Goal: Information Seeking & Learning: Learn about a topic

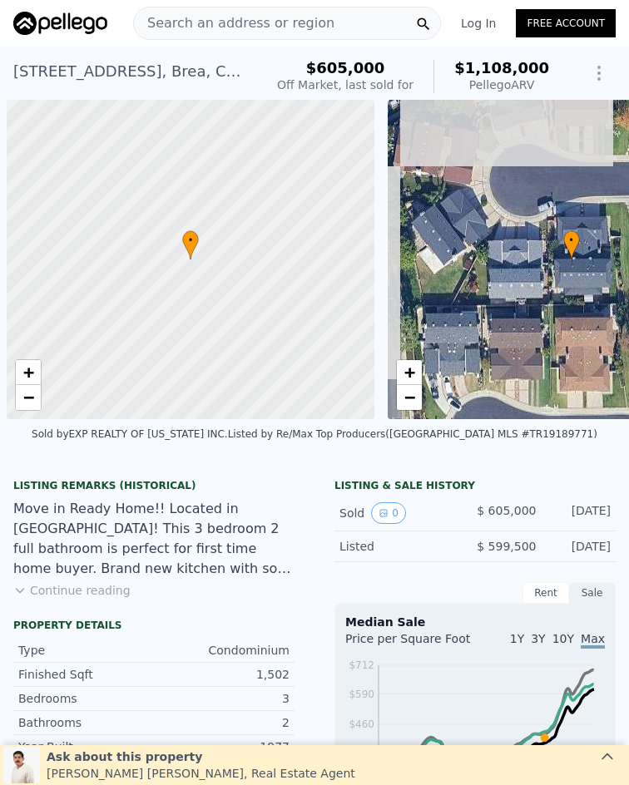
scroll to position [0, 7]
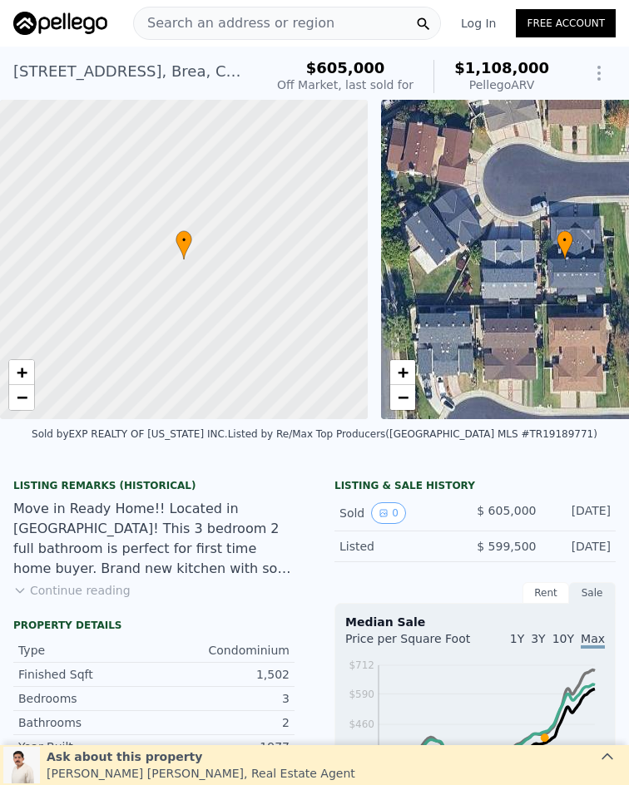
click at [278, 21] on span "Search an address or region" at bounding box center [234, 23] width 200 height 20
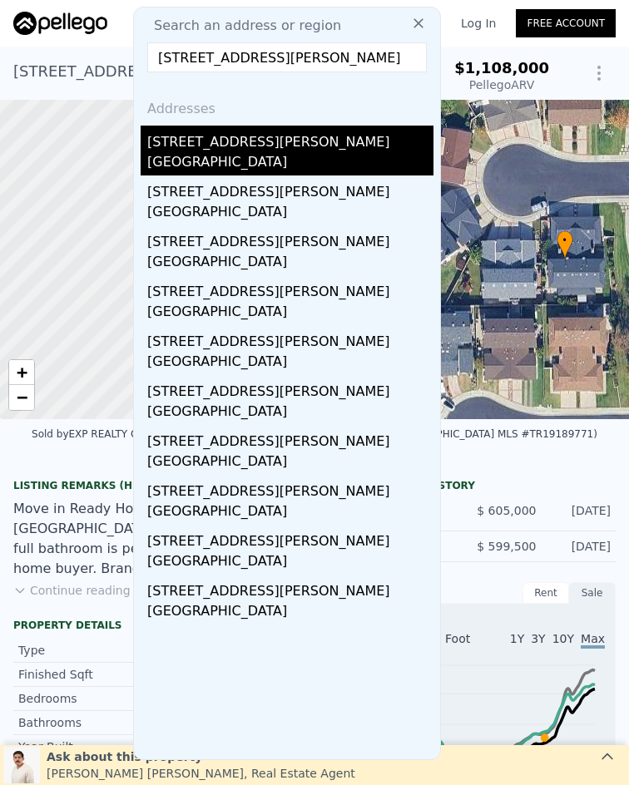
type input "[STREET_ADDRESS][PERSON_NAME]"
click at [244, 155] on div "[GEOGRAPHIC_DATA]" at bounding box center [290, 163] width 286 height 23
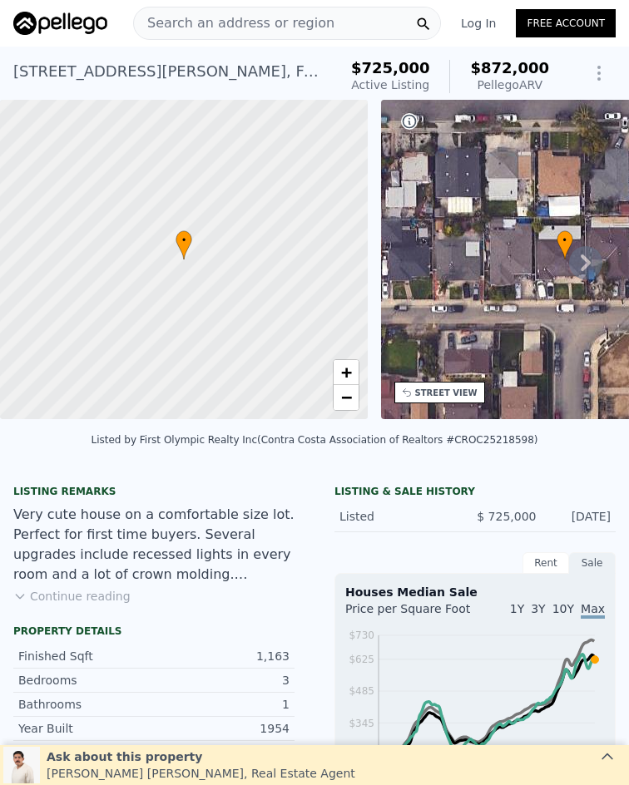
click at [314, 20] on div "Search an address or region" at bounding box center [287, 23] width 308 height 33
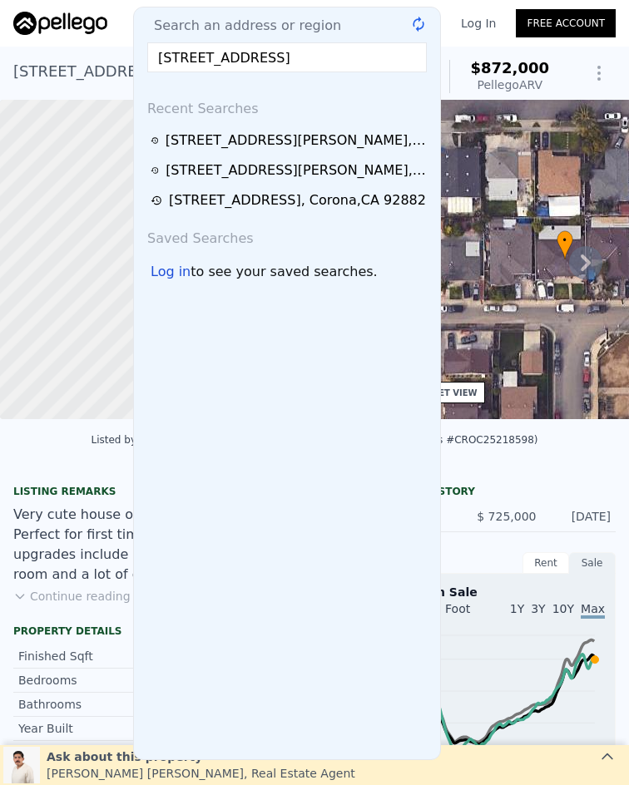
scroll to position [0, 20]
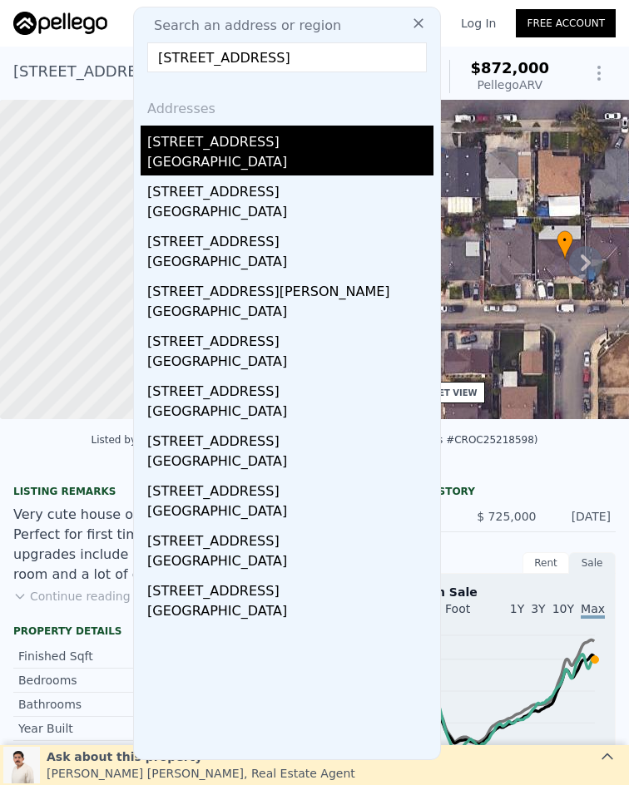
type input "[STREET_ADDRESS]"
click at [201, 153] on div "[GEOGRAPHIC_DATA]" at bounding box center [290, 163] width 286 height 23
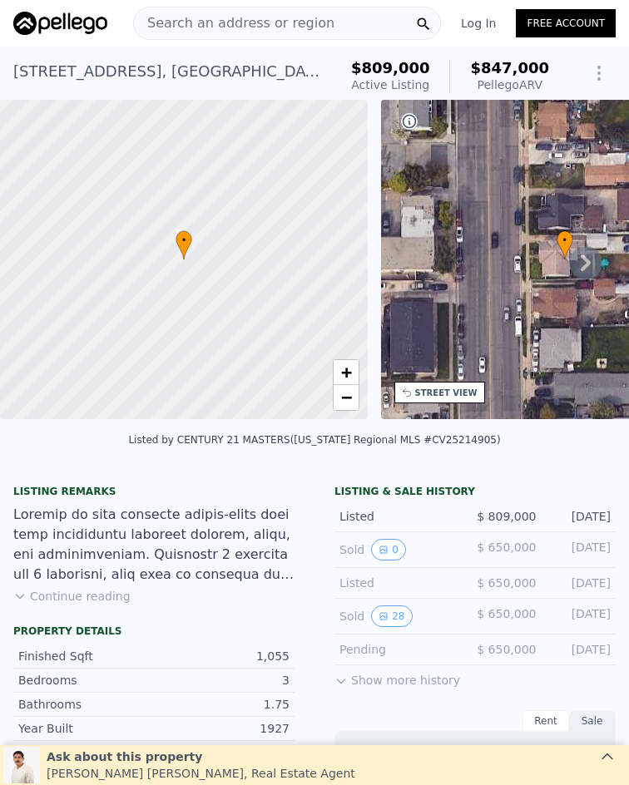
click at [285, 19] on span "Search an address or region" at bounding box center [234, 23] width 200 height 20
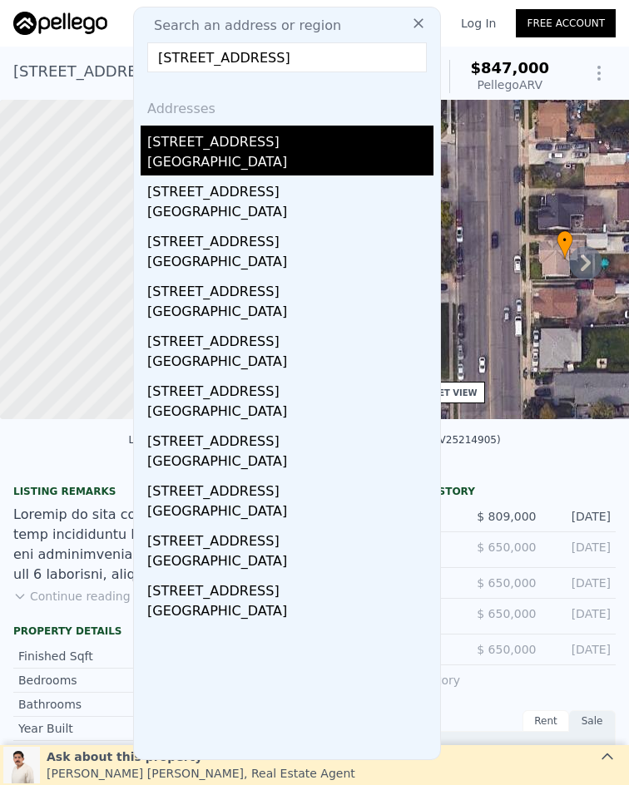
type input "[STREET_ADDRESS]"
click at [258, 139] on div "[STREET_ADDRESS]" at bounding box center [290, 139] width 286 height 27
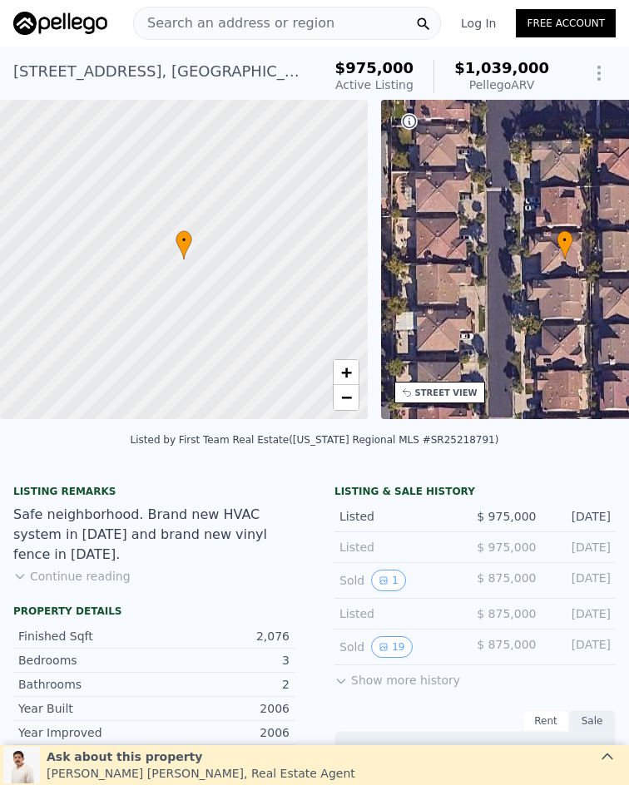
click at [323, 20] on div "Search an address or region" at bounding box center [287, 23] width 308 height 33
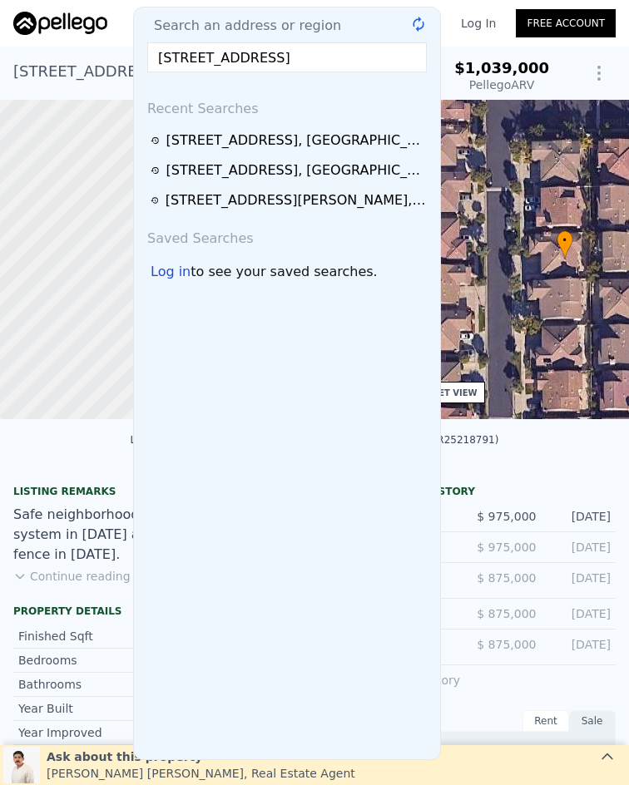
scroll to position [0, 8]
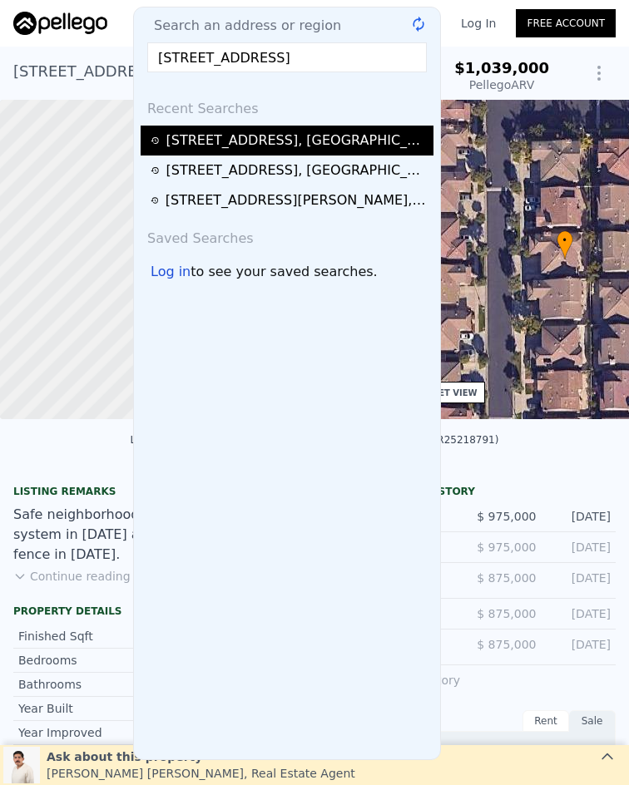
type input "[STREET_ADDRESS]"
click at [282, 132] on div "[STREET_ADDRESS]" at bounding box center [297, 141] width 263 height 20
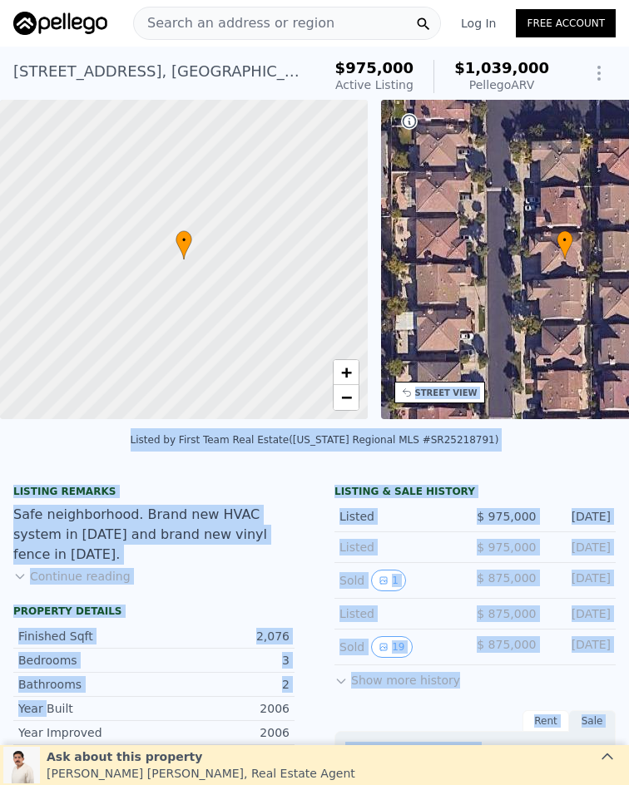
drag, startPoint x: 467, startPoint y: 264, endPoint x: 438, endPoint y: 100, distance: 166.4
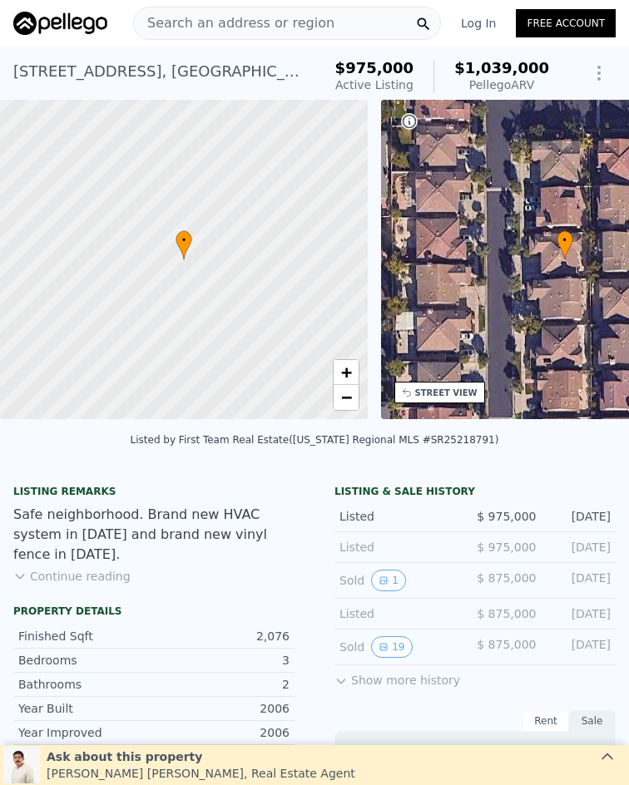
click at [211, 21] on span "Search an address or region" at bounding box center [234, 23] width 200 height 20
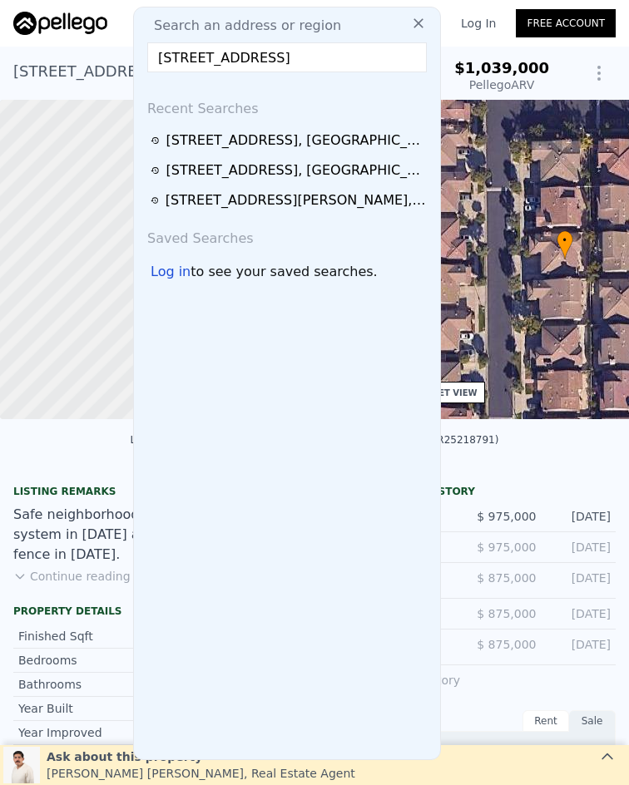
scroll to position [0, 8]
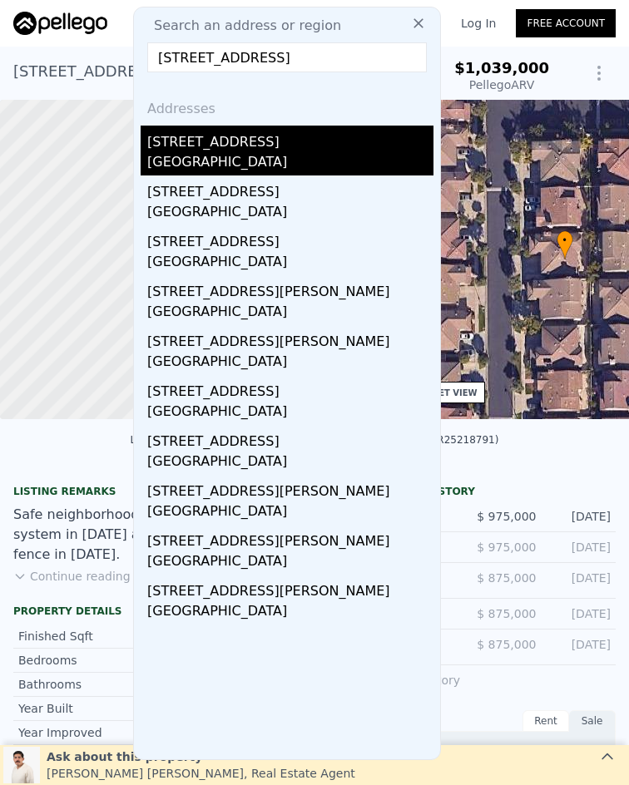
type input "[STREET_ADDRESS]"
click at [315, 144] on div "[STREET_ADDRESS]" at bounding box center [290, 139] width 286 height 27
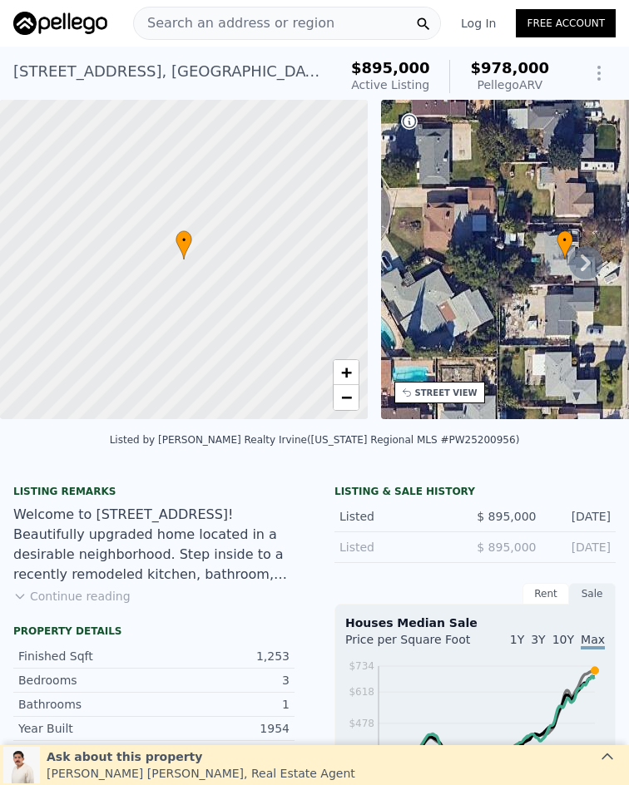
click at [317, 20] on div "Search an address or region" at bounding box center [287, 23] width 308 height 33
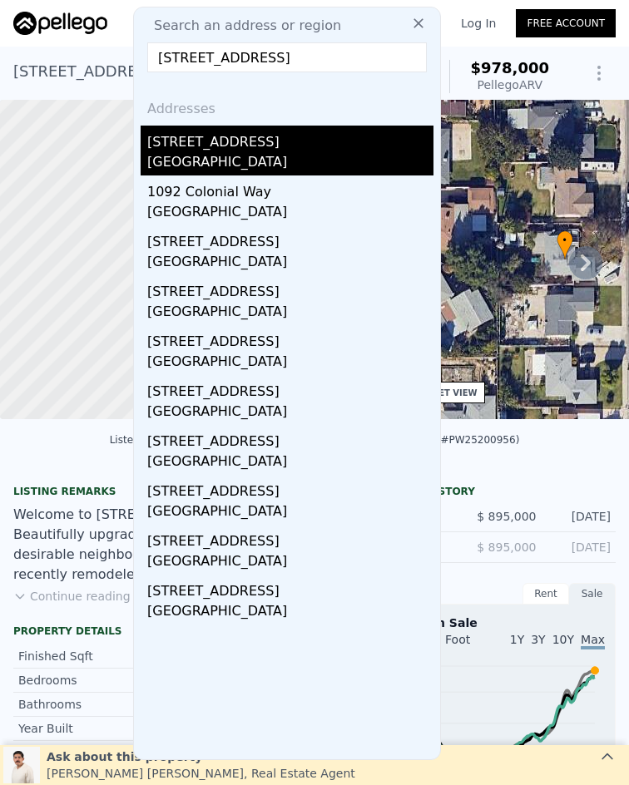
type input "[STREET_ADDRESS]"
click at [304, 138] on div "[STREET_ADDRESS]" at bounding box center [290, 139] width 286 height 27
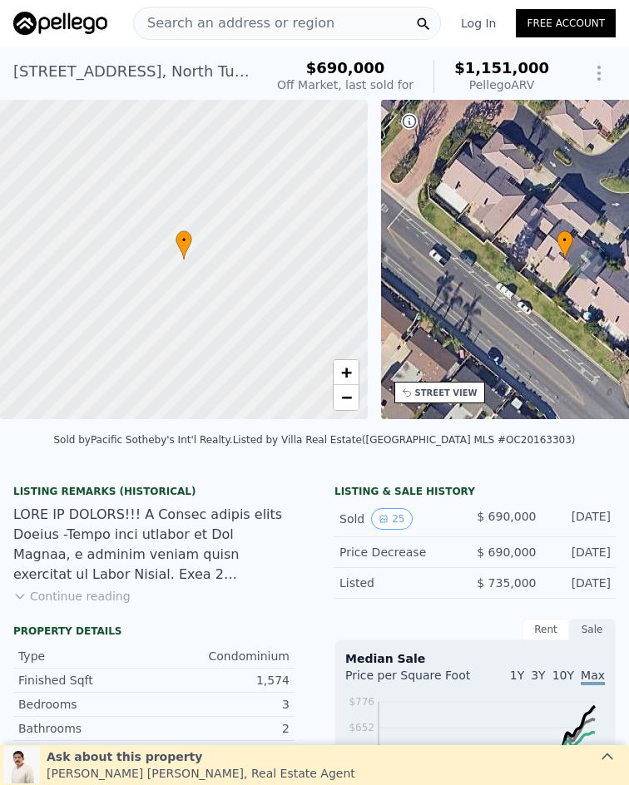
click at [315, 22] on div "Search an address or region" at bounding box center [287, 23] width 308 height 33
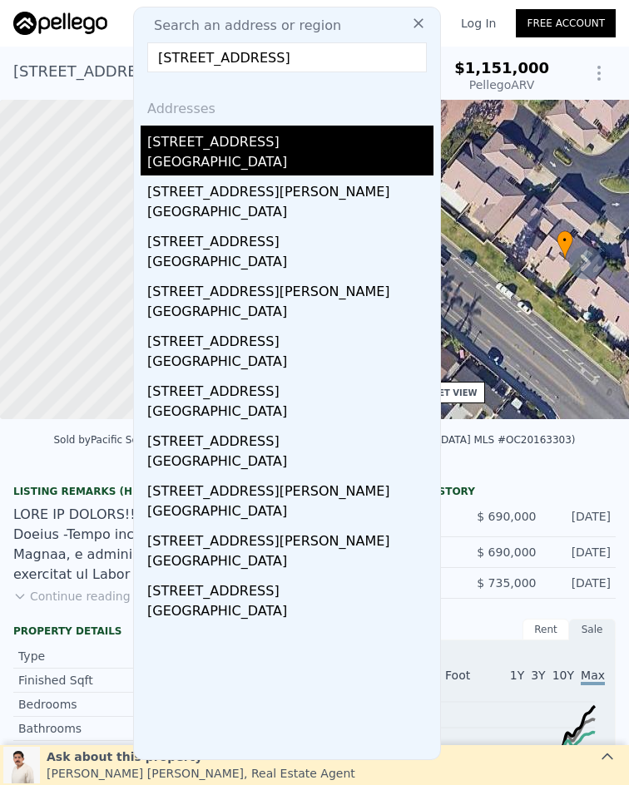
type input "[STREET_ADDRESS]"
click at [331, 154] on div "[GEOGRAPHIC_DATA]" at bounding box center [290, 163] width 286 height 23
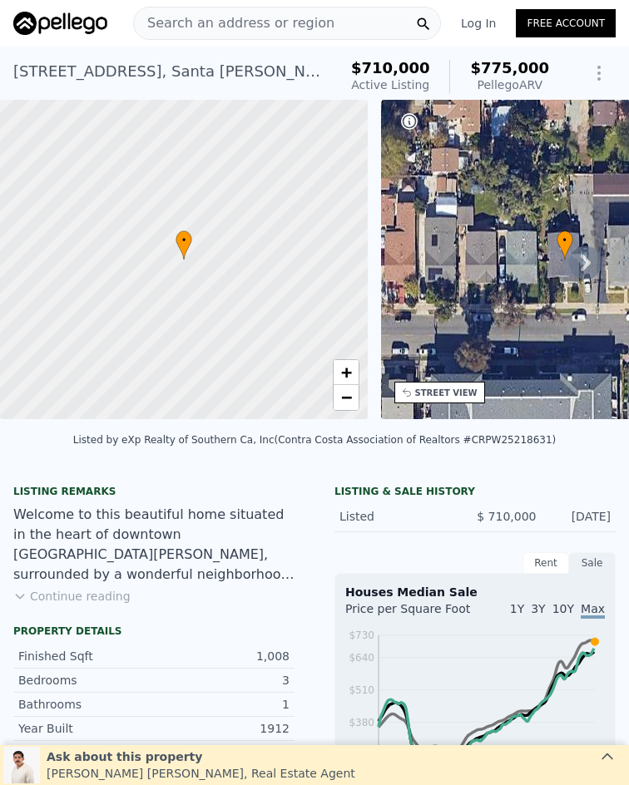
click at [329, 31] on div "Search an address or region" at bounding box center [287, 23] width 308 height 33
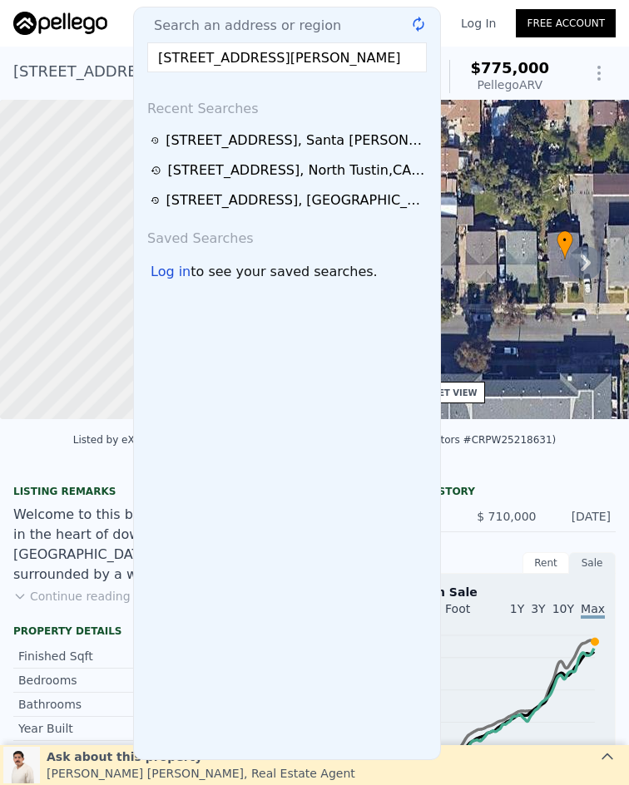
scroll to position [0, 18]
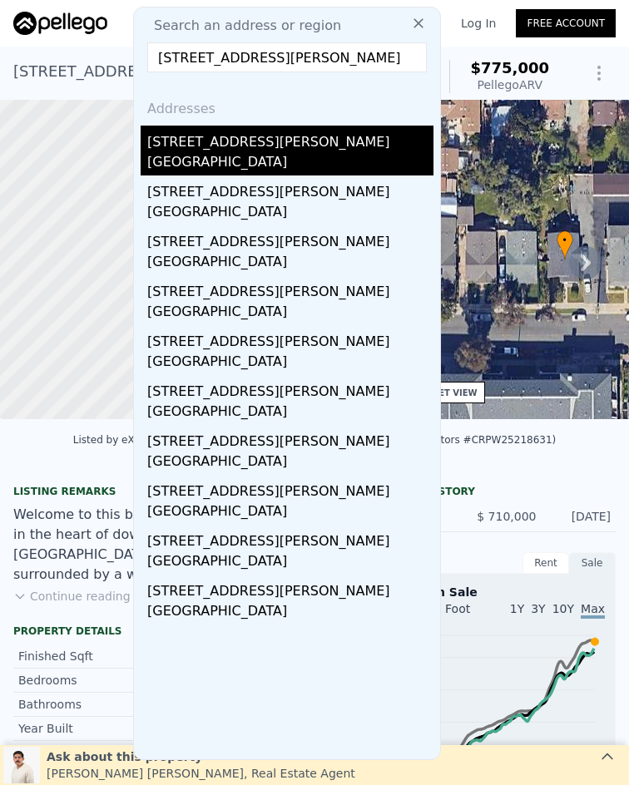
type input "[STREET_ADDRESS][PERSON_NAME]"
click at [304, 157] on div "[GEOGRAPHIC_DATA]" at bounding box center [290, 163] width 286 height 23
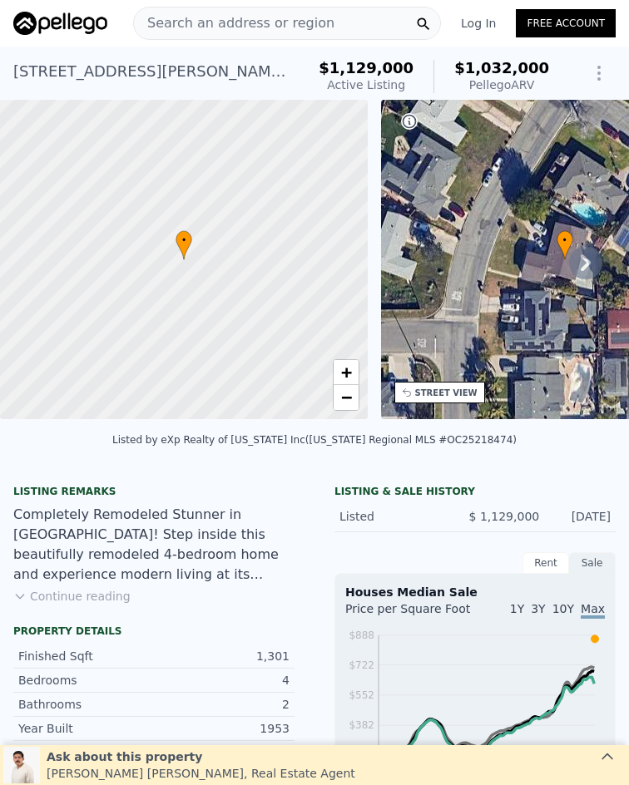
click at [309, 14] on span "Search an address or region" at bounding box center [234, 23] width 200 height 20
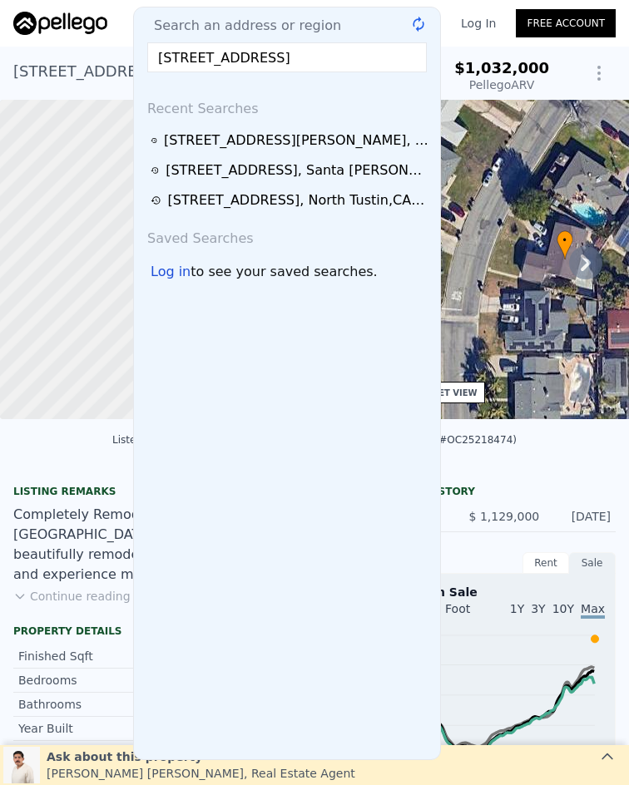
scroll to position [0, 64]
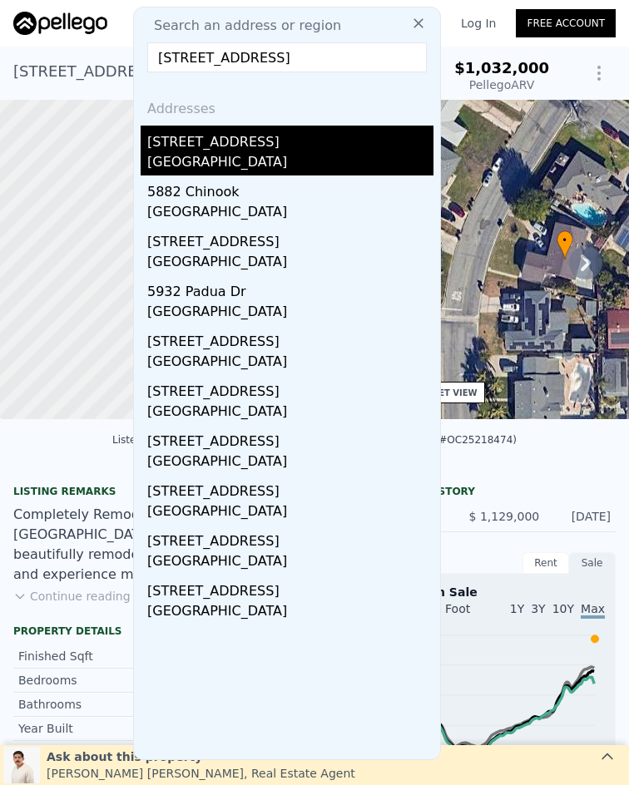
type input "[STREET_ADDRESS]"
click at [269, 139] on div "[STREET_ADDRESS]" at bounding box center [290, 139] width 286 height 27
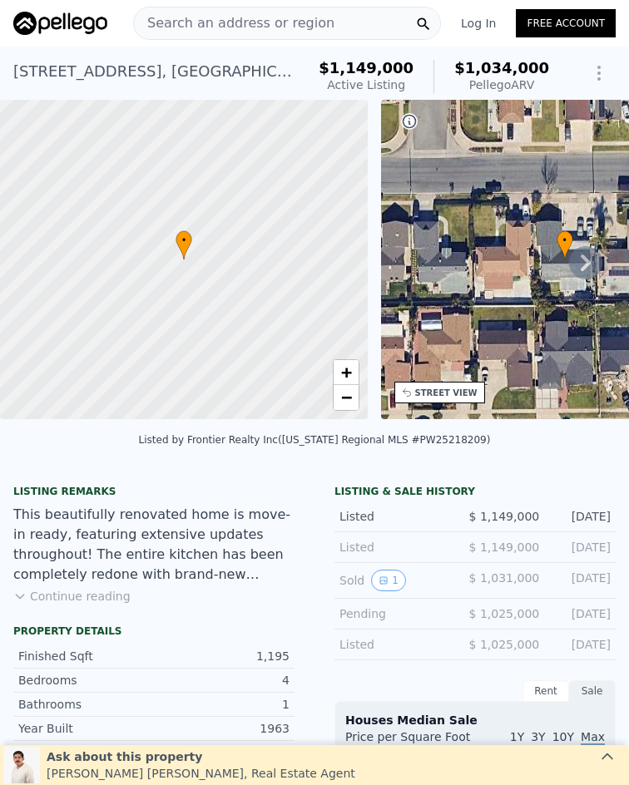
click at [293, 19] on span "Search an address or region" at bounding box center [234, 23] width 200 height 20
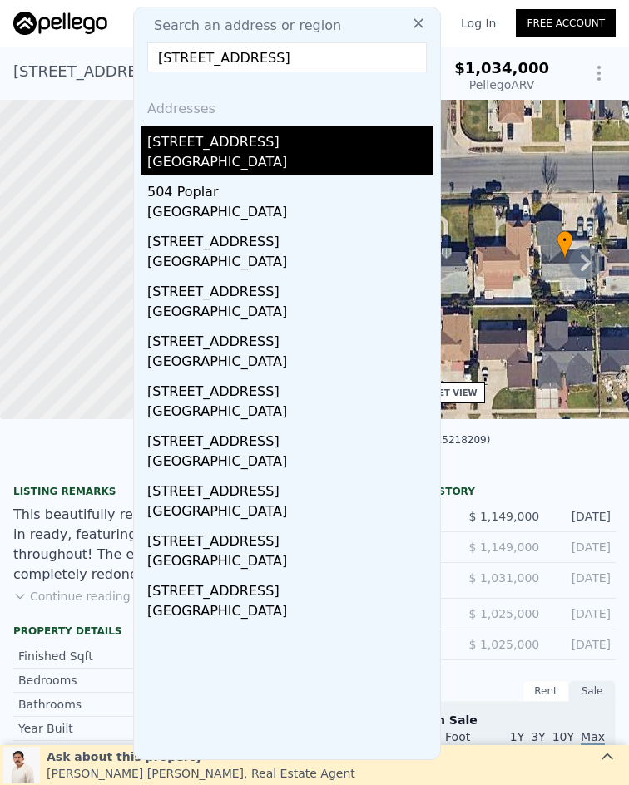
type input "[STREET_ADDRESS]"
click at [280, 150] on div "[STREET_ADDRESS]" at bounding box center [290, 139] width 286 height 27
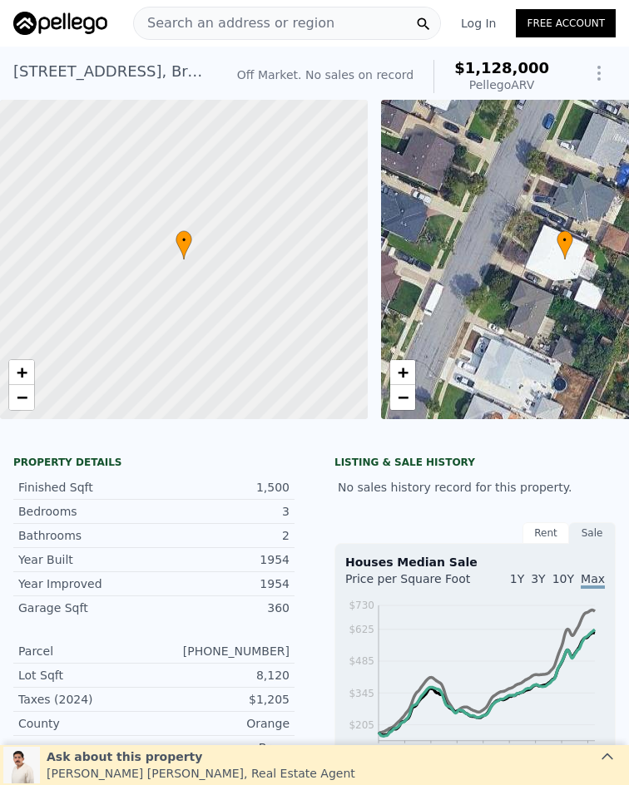
click at [305, 26] on span "Search an address or region" at bounding box center [234, 23] width 200 height 20
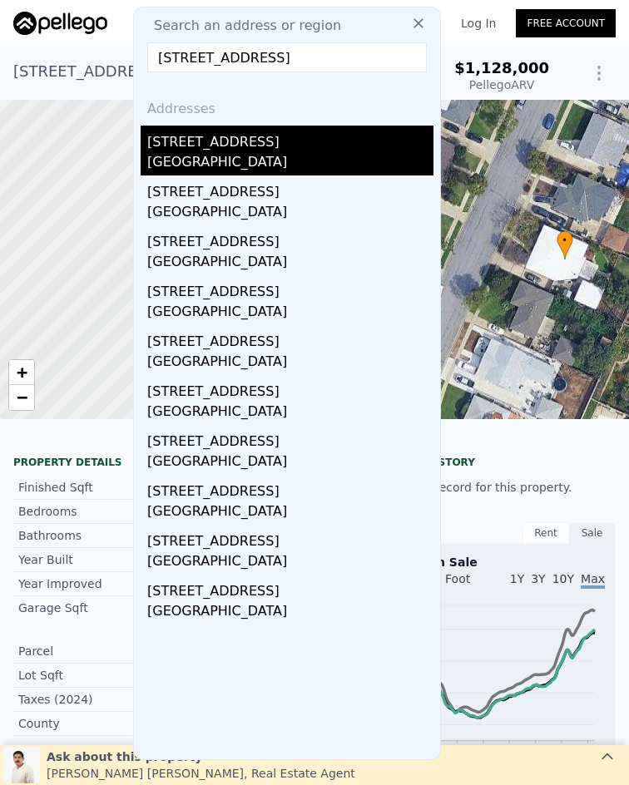
type input "[STREET_ADDRESS]"
click at [304, 147] on div "[STREET_ADDRESS]" at bounding box center [290, 139] width 286 height 27
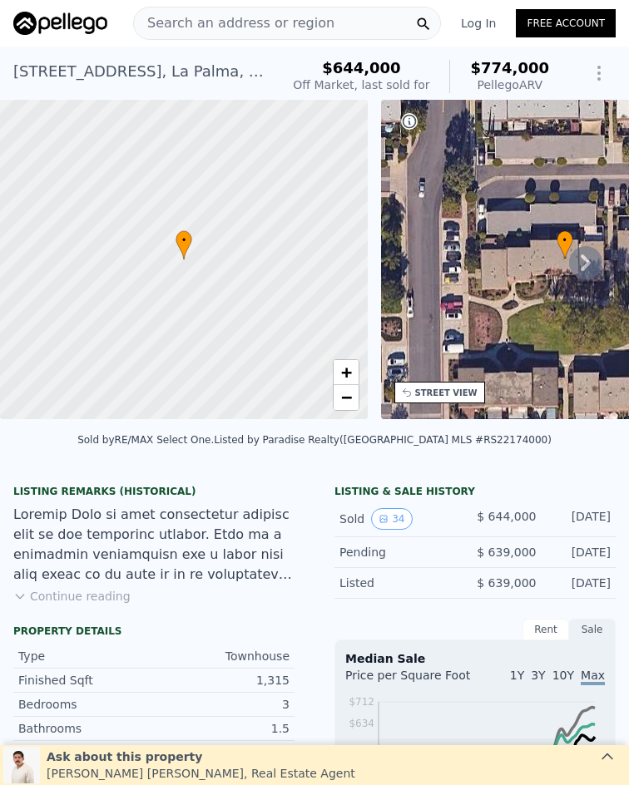
click at [276, 20] on span "Search an address or region" at bounding box center [234, 23] width 200 height 20
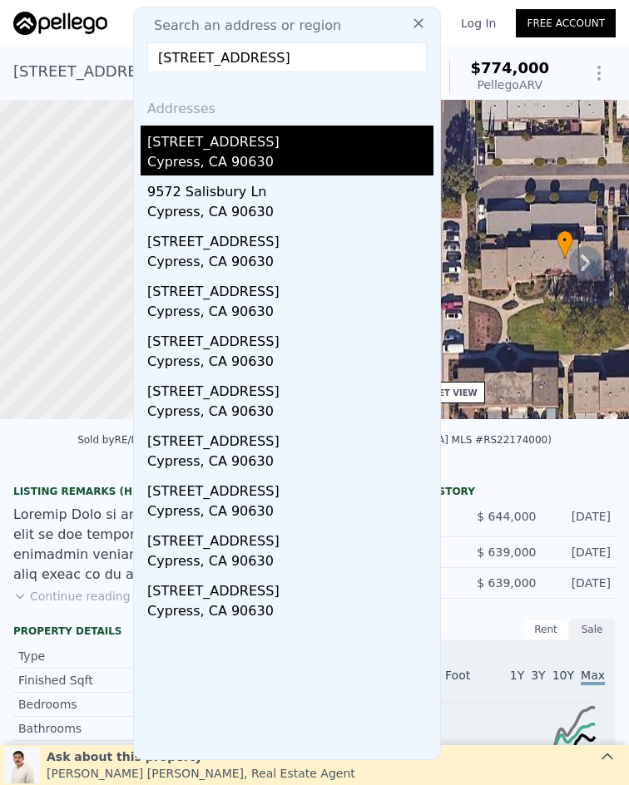
type input "[STREET_ADDRESS]"
click at [277, 147] on div "[STREET_ADDRESS]" at bounding box center [290, 139] width 286 height 27
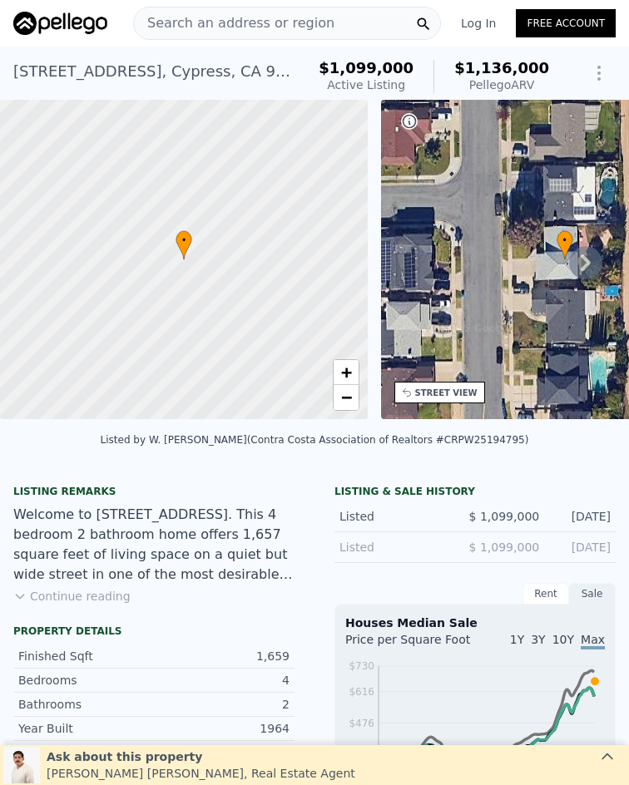
click at [274, 19] on span "Search an address or region" at bounding box center [234, 23] width 200 height 20
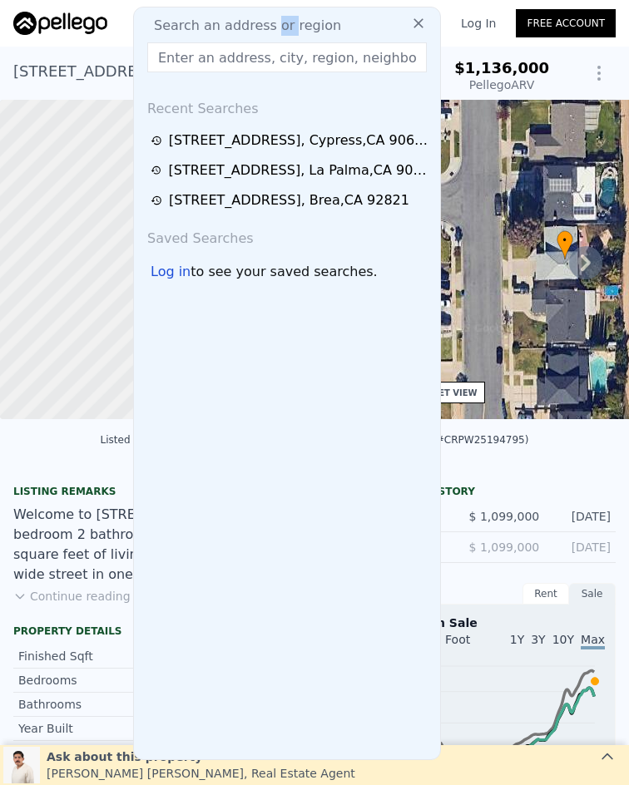
click at [274, 19] on span "Search an address or region" at bounding box center [241, 26] width 200 height 20
click at [251, 54] on input "text" at bounding box center [286, 57] width 279 height 30
paste input "[STREET_ADDRESS]"
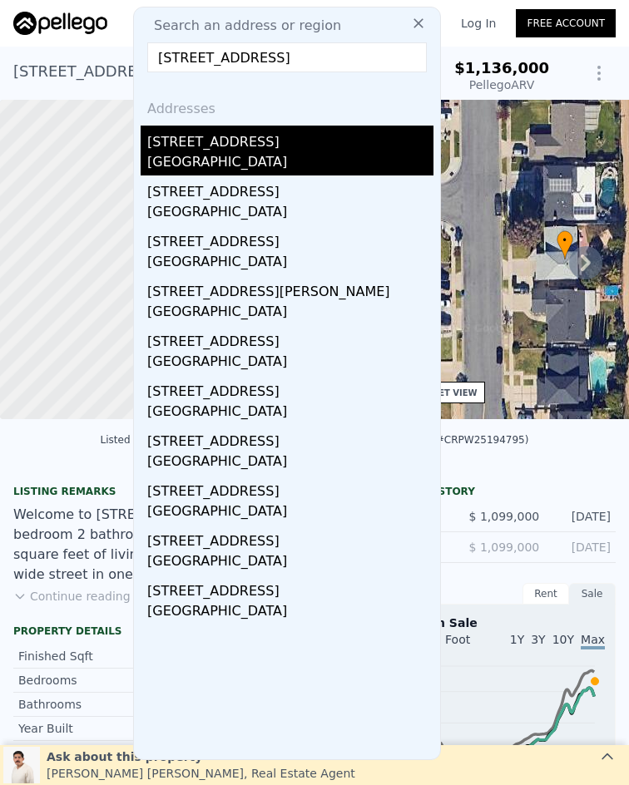
type input "[STREET_ADDRESS]"
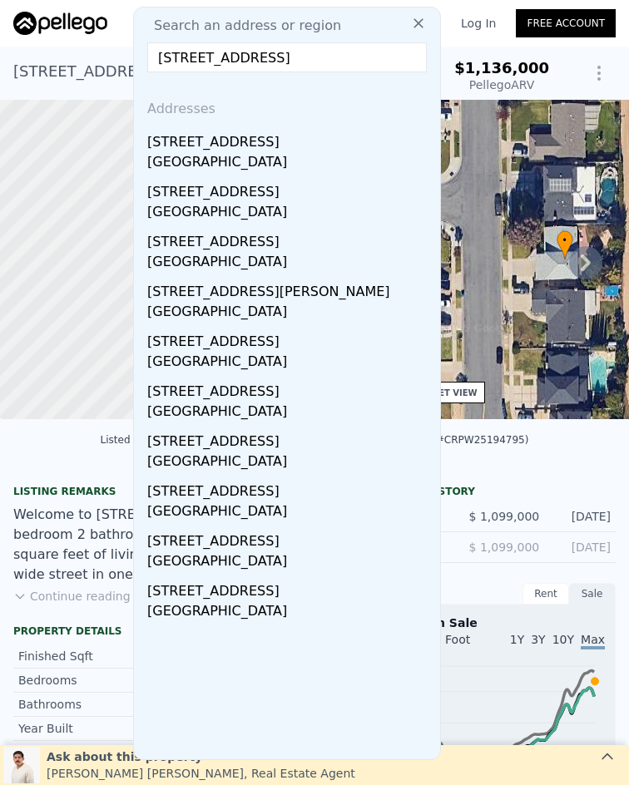
scroll to position [0, 0]
click at [261, 153] on div "[GEOGRAPHIC_DATA]" at bounding box center [290, 163] width 286 height 23
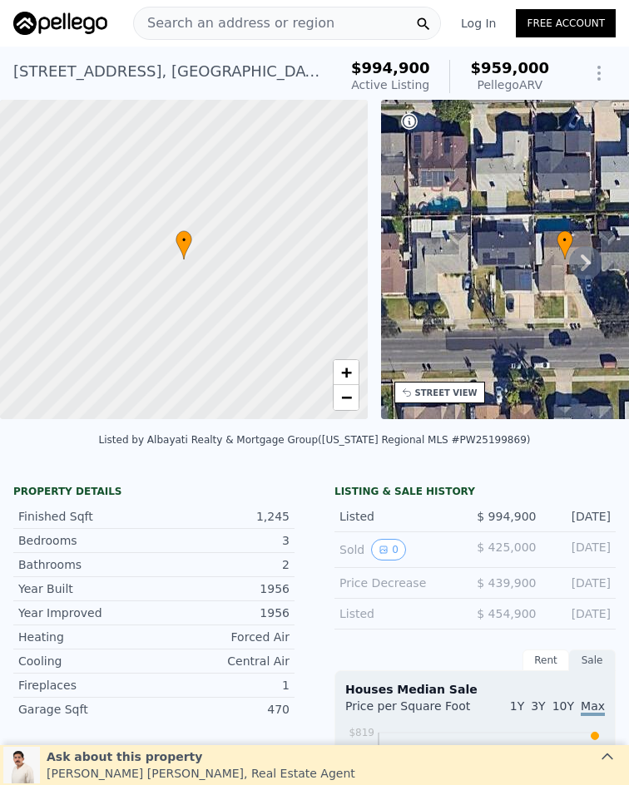
click at [204, 24] on span "Search an address or region" at bounding box center [234, 23] width 200 height 20
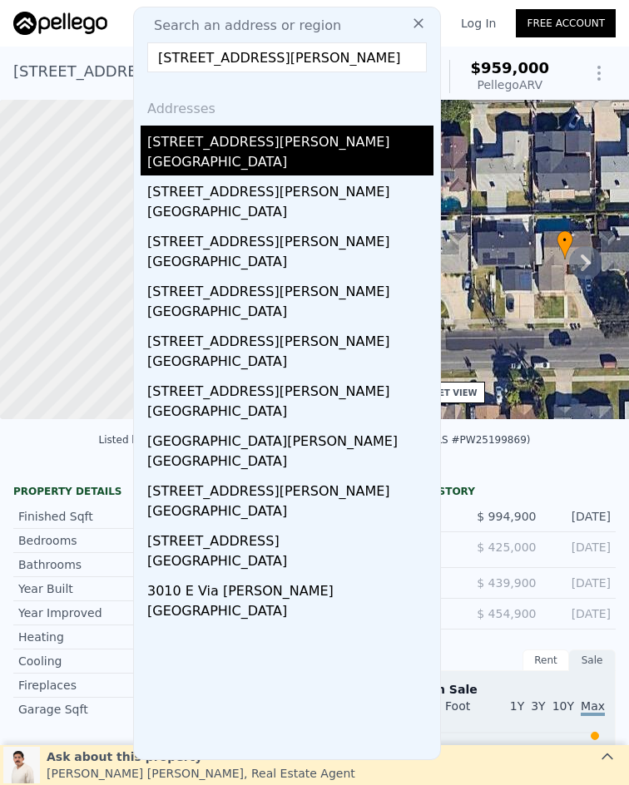
type input "[STREET_ADDRESS][PERSON_NAME]"
click at [244, 149] on div "[STREET_ADDRESS][PERSON_NAME]" at bounding box center [290, 139] width 286 height 27
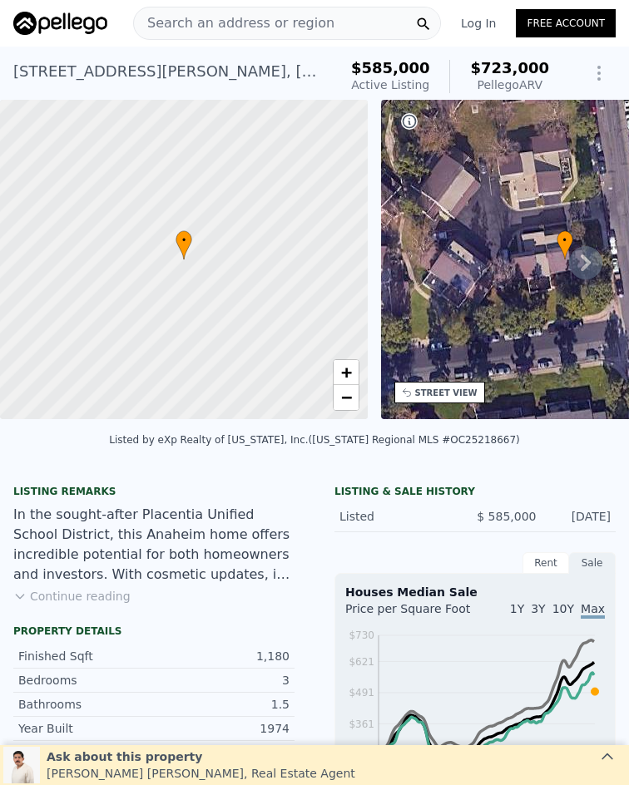
click at [263, 20] on span "Search an address or region" at bounding box center [234, 23] width 200 height 20
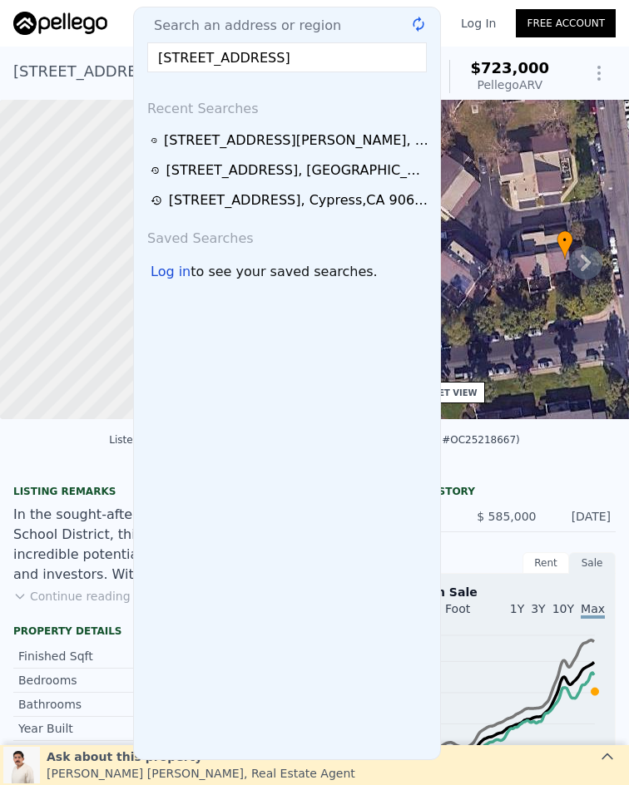
scroll to position [0, 44]
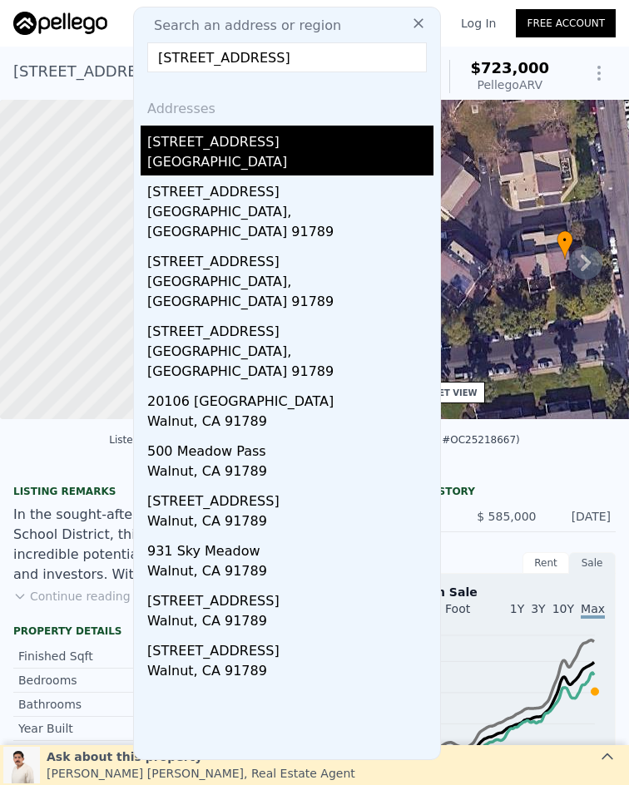
type input "[STREET_ADDRESS]"
click at [252, 161] on div "[GEOGRAPHIC_DATA]" at bounding box center [290, 163] width 286 height 23
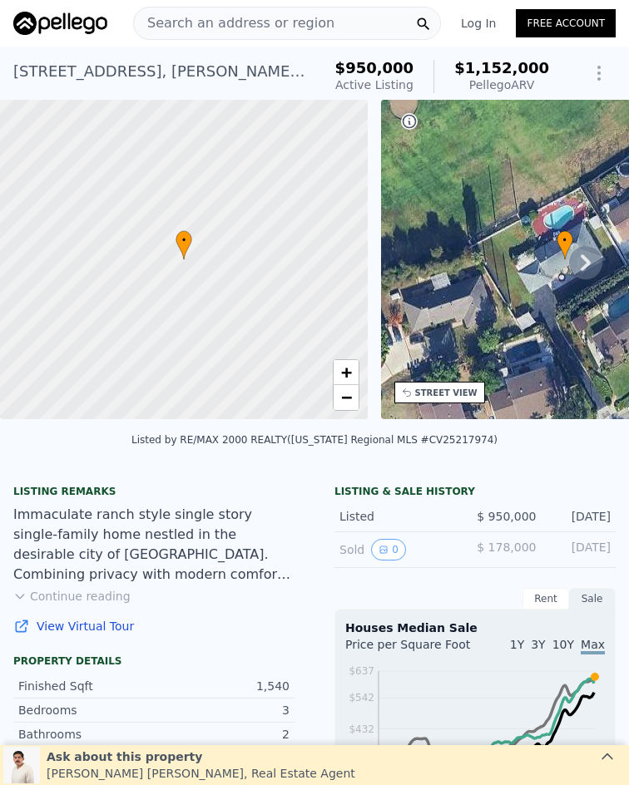
click at [314, 16] on div "Search an address or region" at bounding box center [287, 23] width 308 height 33
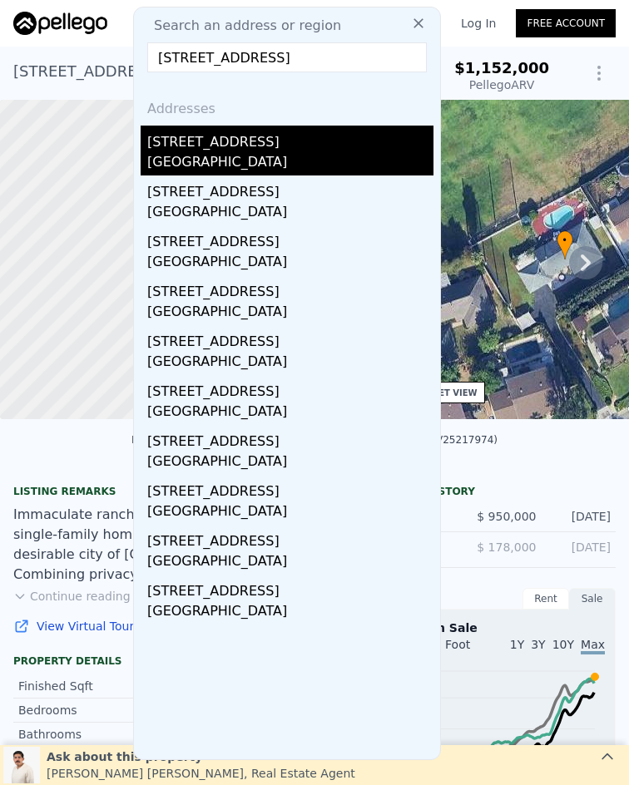
type input "[STREET_ADDRESS]"
click at [324, 146] on div "[STREET_ADDRESS]" at bounding box center [290, 139] width 286 height 27
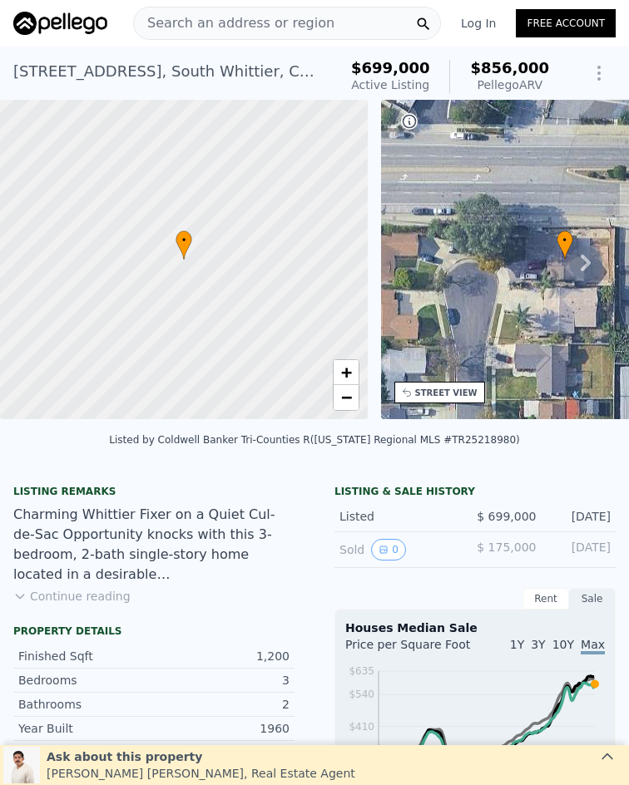
click at [274, 18] on span "Search an address or region" at bounding box center [234, 23] width 200 height 20
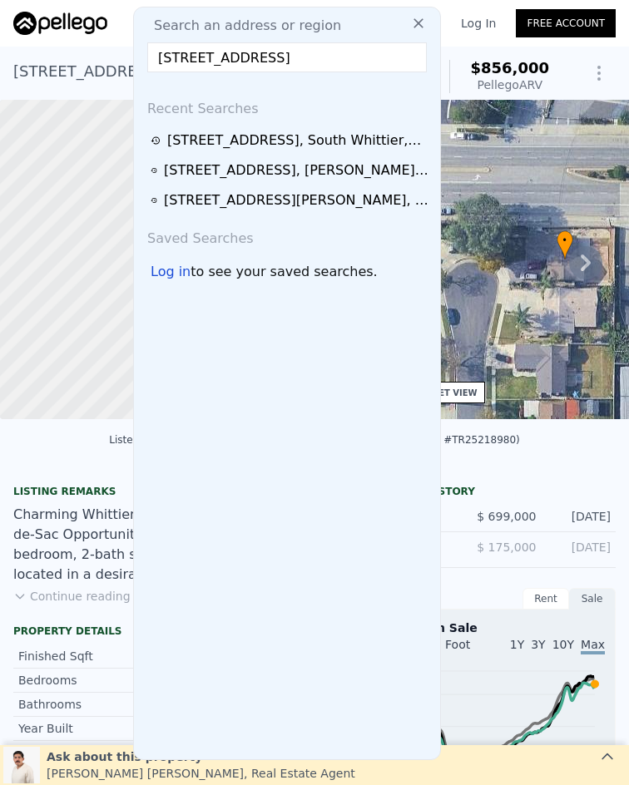
scroll to position [0, 72]
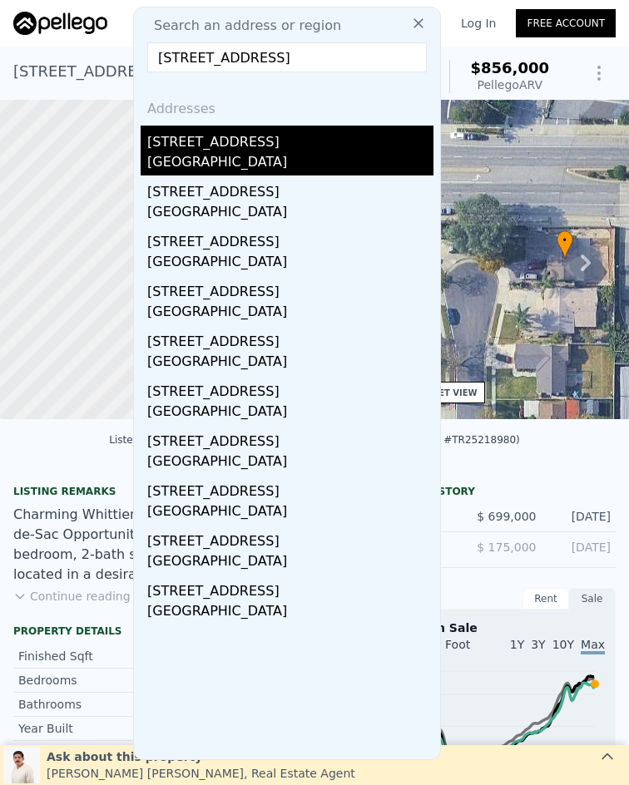
type input "[STREET_ADDRESS]"
click at [310, 158] on div "[GEOGRAPHIC_DATA]" at bounding box center [290, 163] width 286 height 23
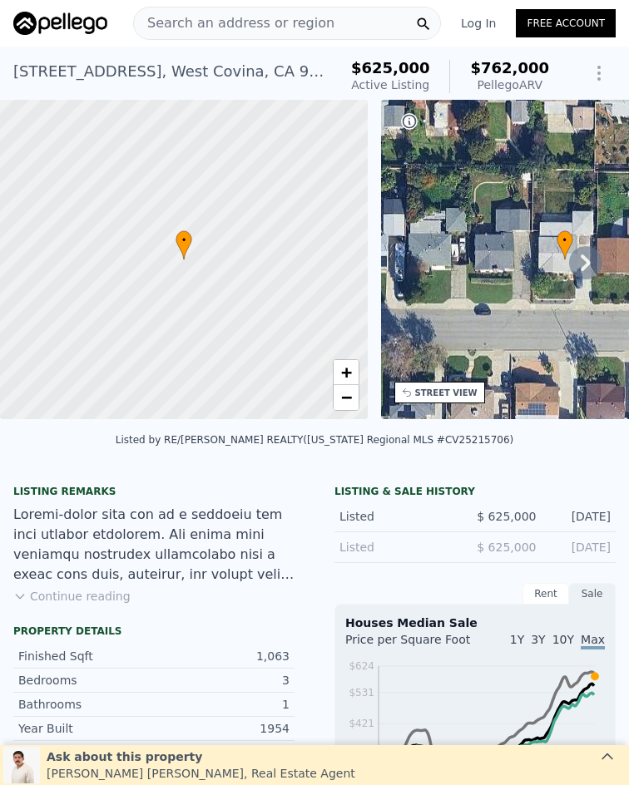
click at [330, 17] on div "Search an address or region" at bounding box center [287, 23] width 308 height 33
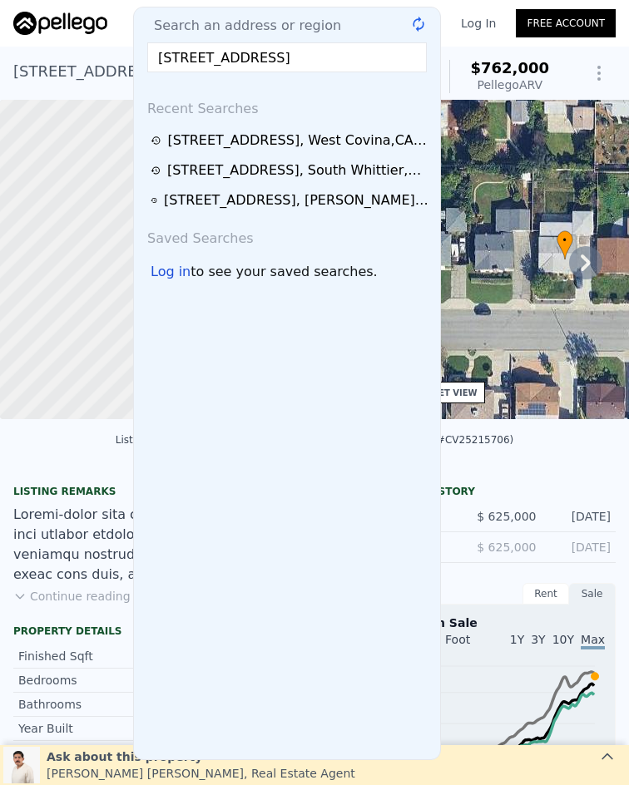
scroll to position [0, 69]
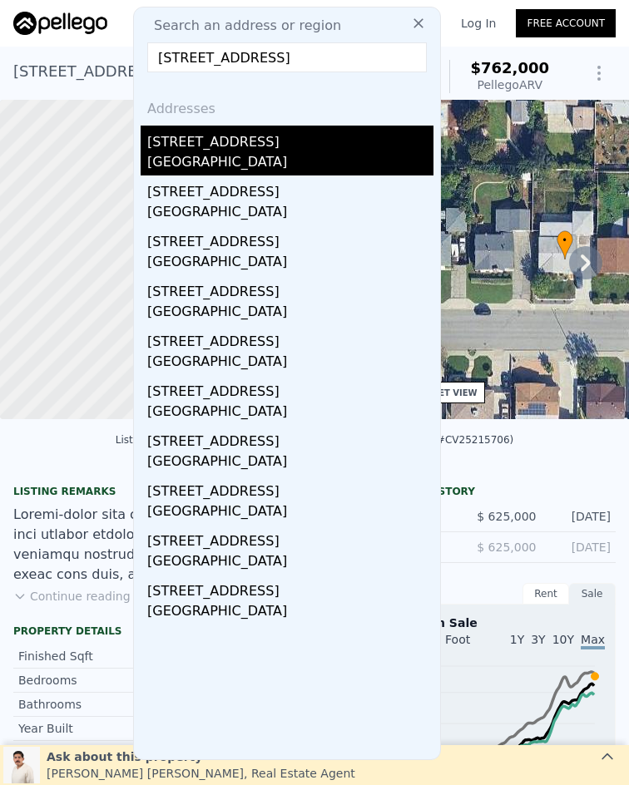
type input "[STREET_ADDRESS]"
click at [272, 156] on div "[GEOGRAPHIC_DATA]" at bounding box center [290, 163] width 286 height 23
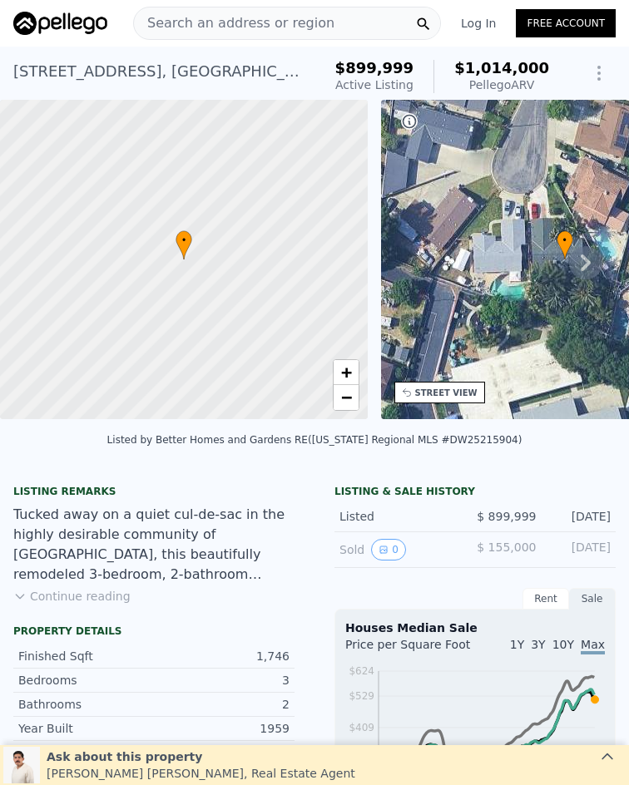
click at [296, 22] on span "Search an address or region" at bounding box center [234, 23] width 200 height 20
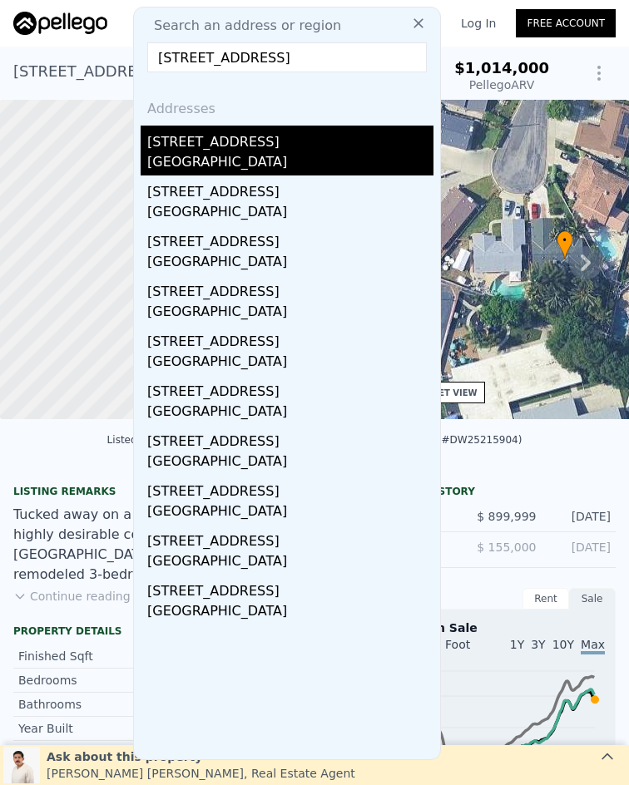
type input "[STREET_ADDRESS]"
click at [262, 146] on div "[STREET_ADDRESS]" at bounding box center [290, 139] width 286 height 27
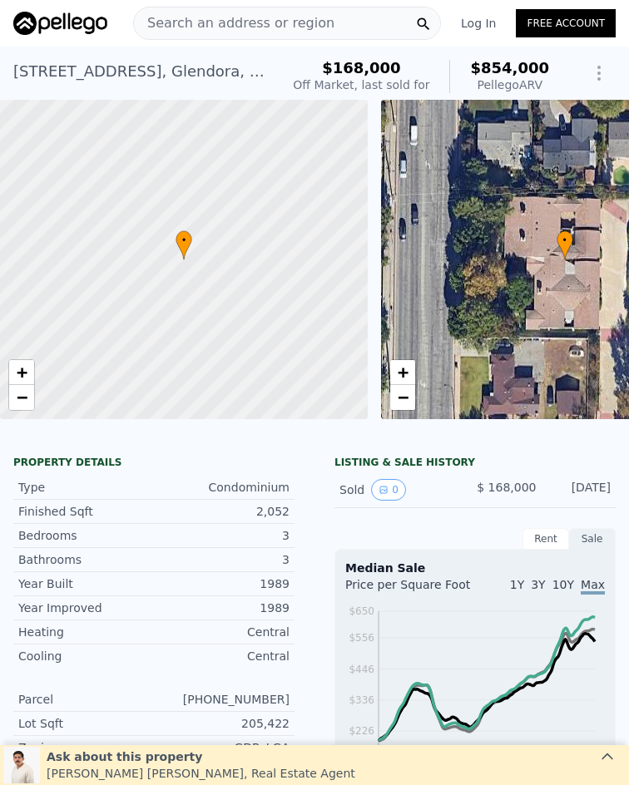
click at [251, 17] on span "Search an address or region" at bounding box center [234, 23] width 200 height 20
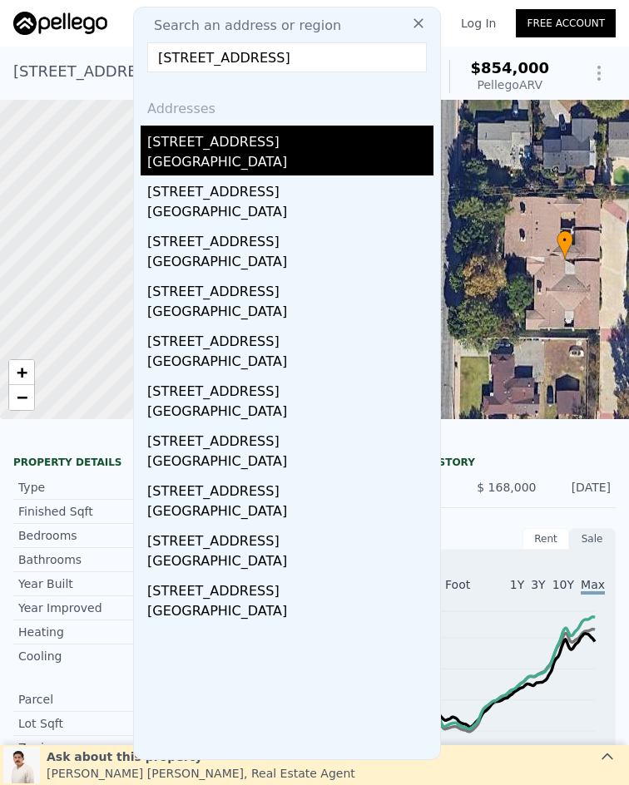
type input "[STREET_ADDRESS]"
click at [322, 154] on div "[GEOGRAPHIC_DATA]" at bounding box center [290, 163] width 286 height 23
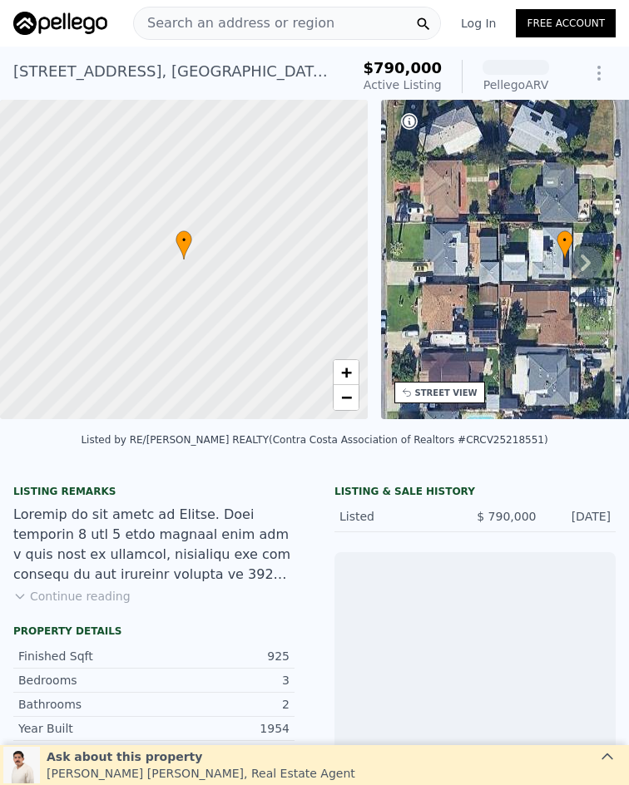
click at [265, 23] on span "Search an address or region" at bounding box center [234, 23] width 200 height 20
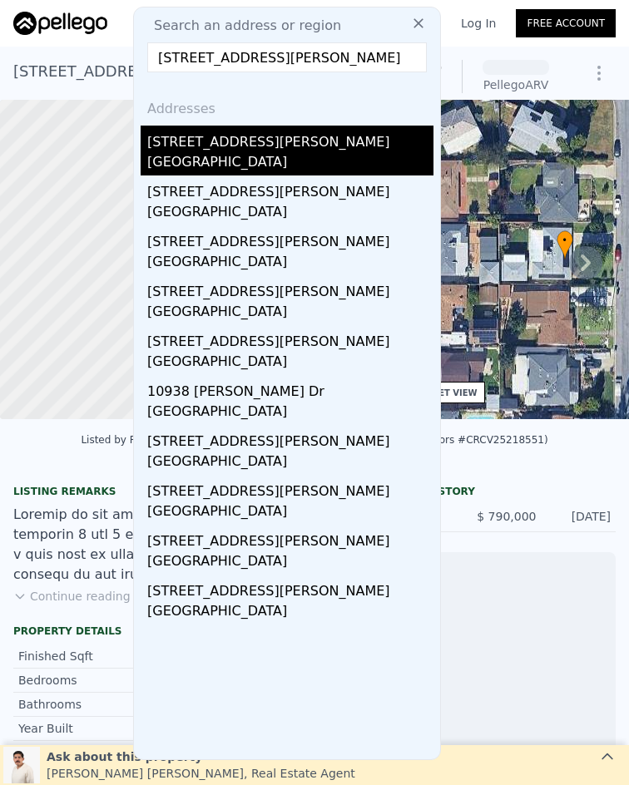
type input "[STREET_ADDRESS][PERSON_NAME]"
click at [264, 149] on div "[STREET_ADDRESS][PERSON_NAME]" at bounding box center [290, 139] width 286 height 27
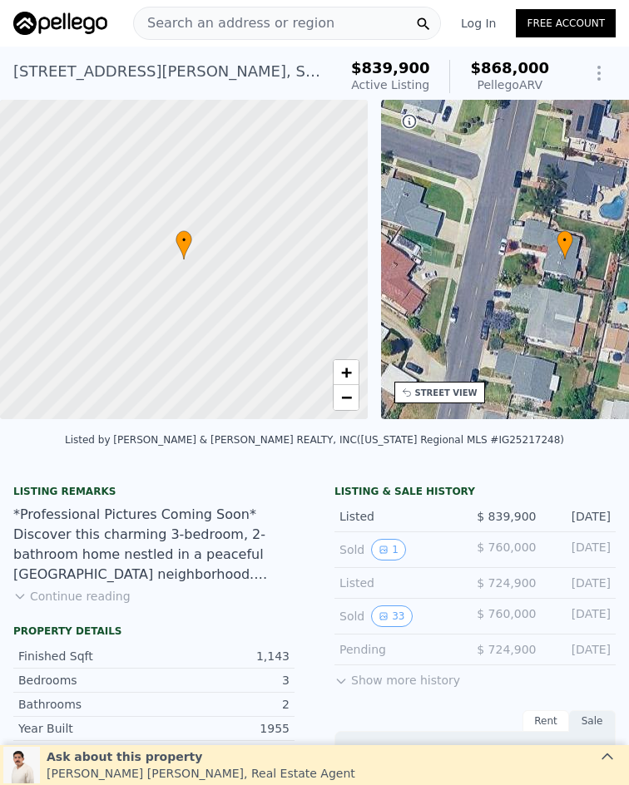
click at [218, 29] on span "Search an address or region" at bounding box center [234, 23] width 200 height 20
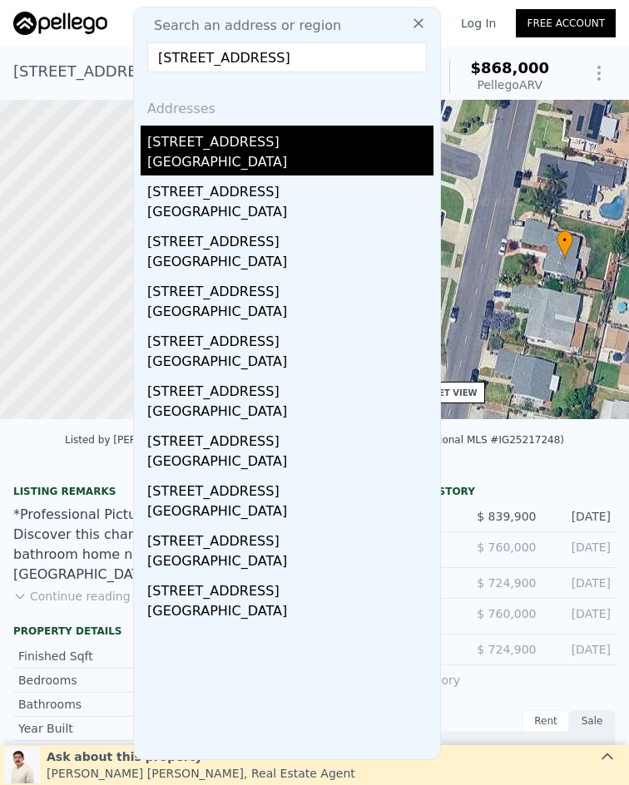
type input "[STREET_ADDRESS]"
click at [253, 149] on div "[STREET_ADDRESS]" at bounding box center [290, 139] width 286 height 27
type input "$ 749,000"
type input "-$ 136,101"
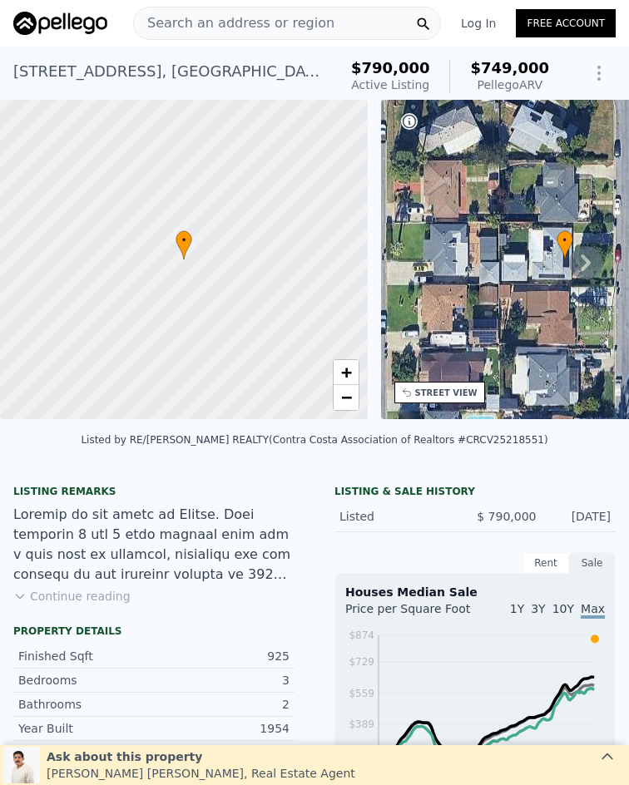
click at [274, 20] on span "Search an address or region" at bounding box center [234, 23] width 200 height 20
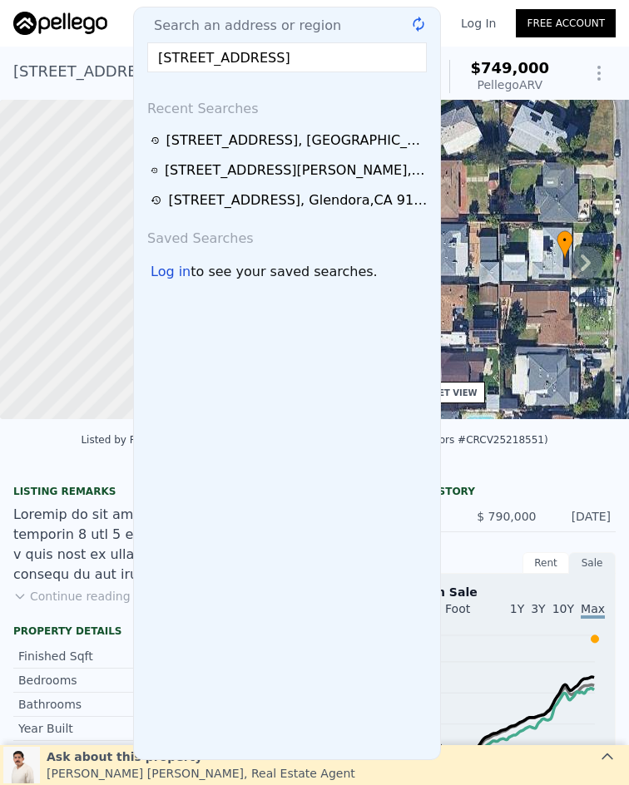
scroll to position [0, 22]
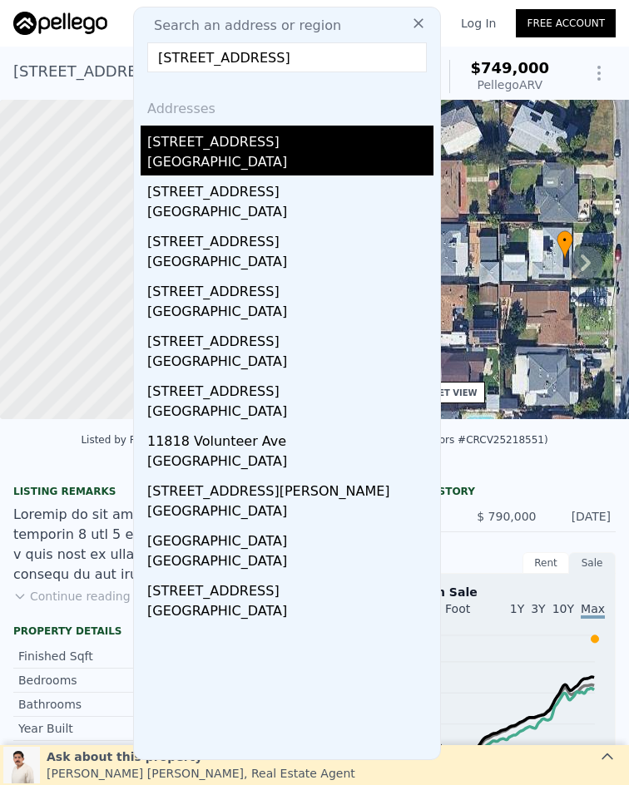
type input "[STREET_ADDRESS]"
click at [259, 167] on div "[GEOGRAPHIC_DATA]" at bounding box center [290, 163] width 286 height 23
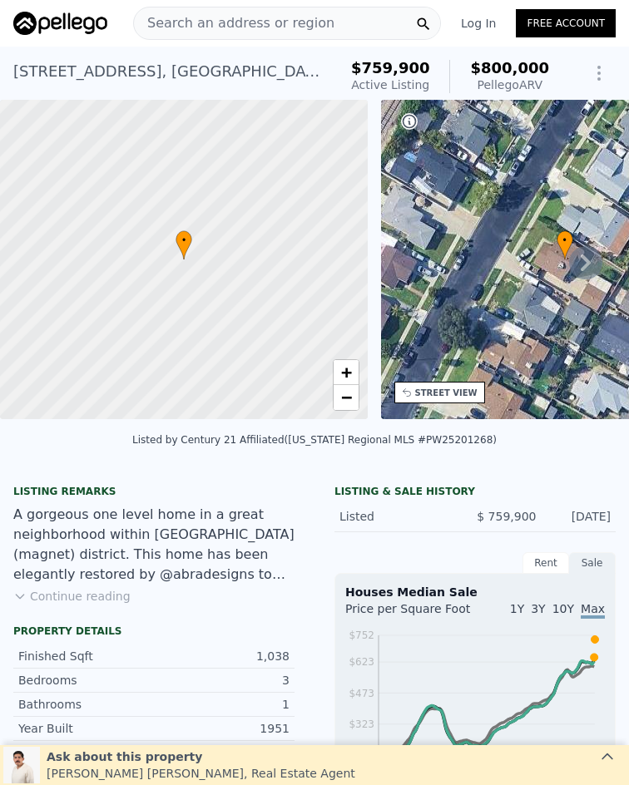
click at [304, 26] on span "Search an address or region" at bounding box center [234, 23] width 200 height 20
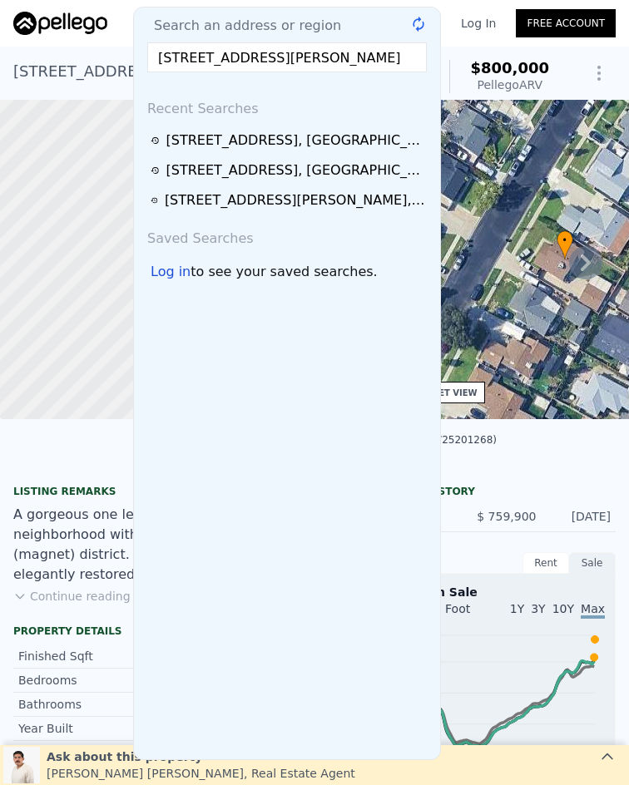
scroll to position [0, 2]
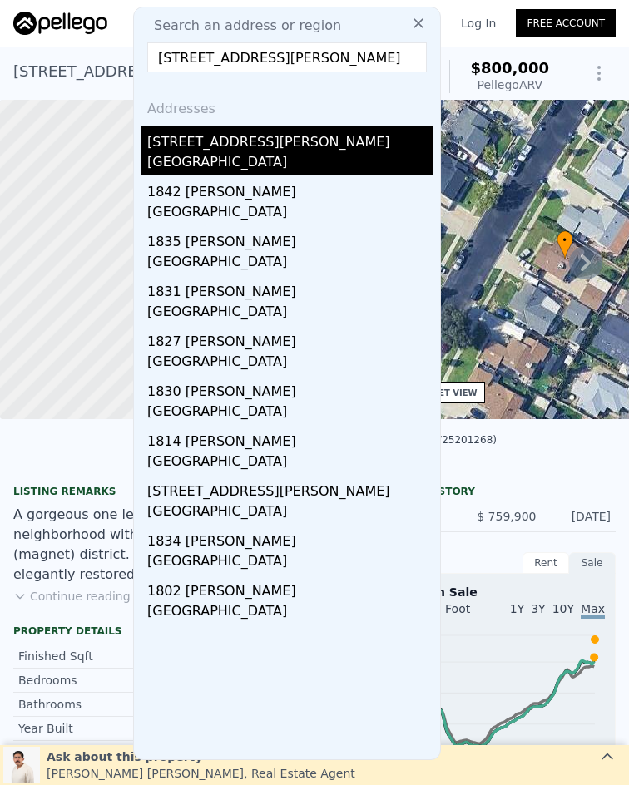
type input "[STREET_ADDRESS][PERSON_NAME]"
click at [319, 163] on div "[GEOGRAPHIC_DATA]" at bounding box center [290, 163] width 286 height 23
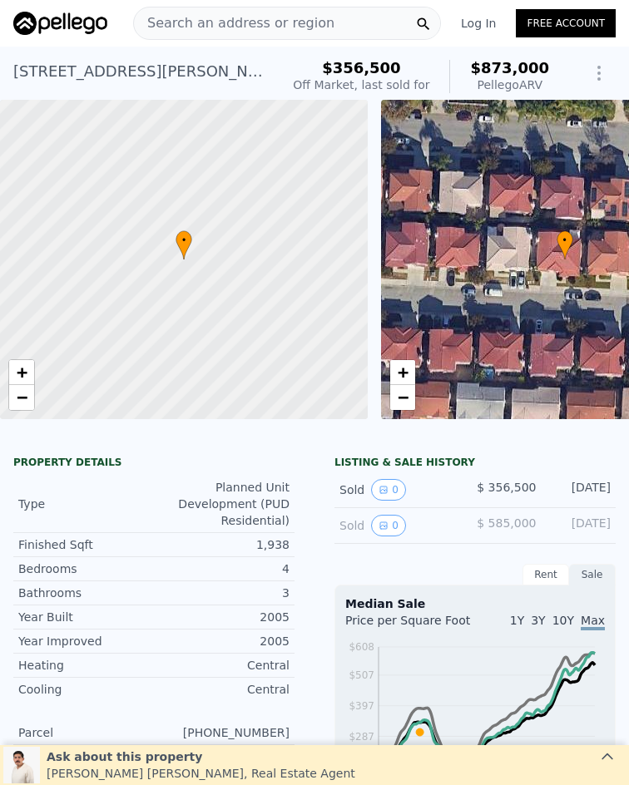
click at [311, 17] on div "Search an address or region" at bounding box center [287, 23] width 308 height 33
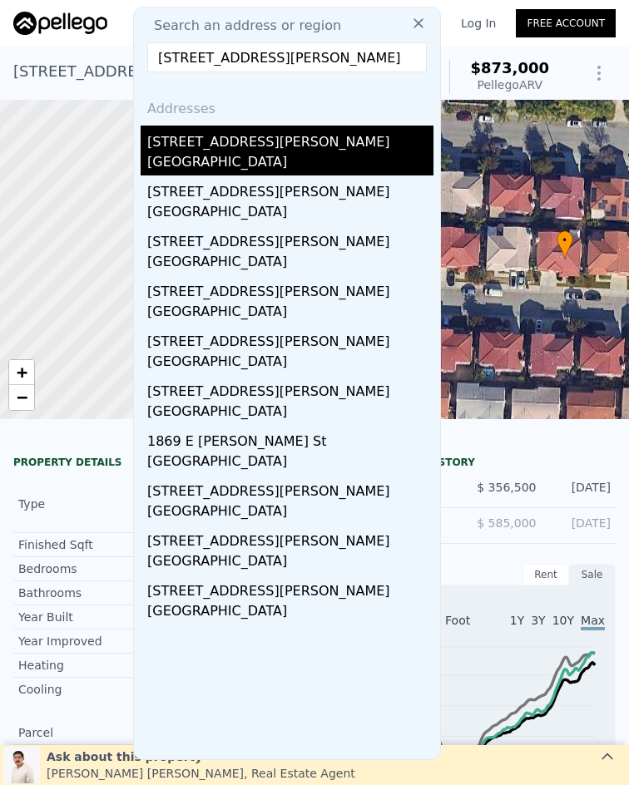
type input "[STREET_ADDRESS][PERSON_NAME]"
click at [267, 147] on div "[STREET_ADDRESS][PERSON_NAME]" at bounding box center [290, 139] width 286 height 27
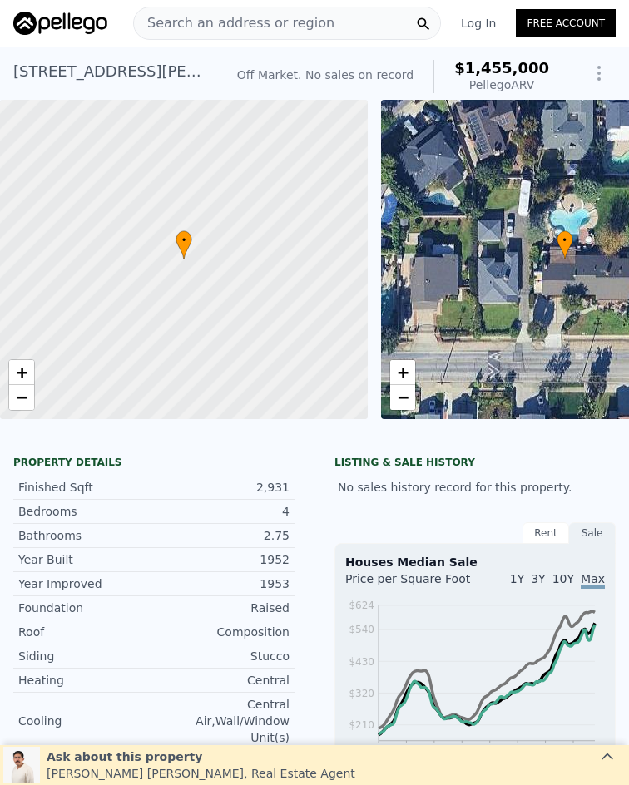
click at [303, 31] on span "Search an address or region" at bounding box center [234, 23] width 200 height 20
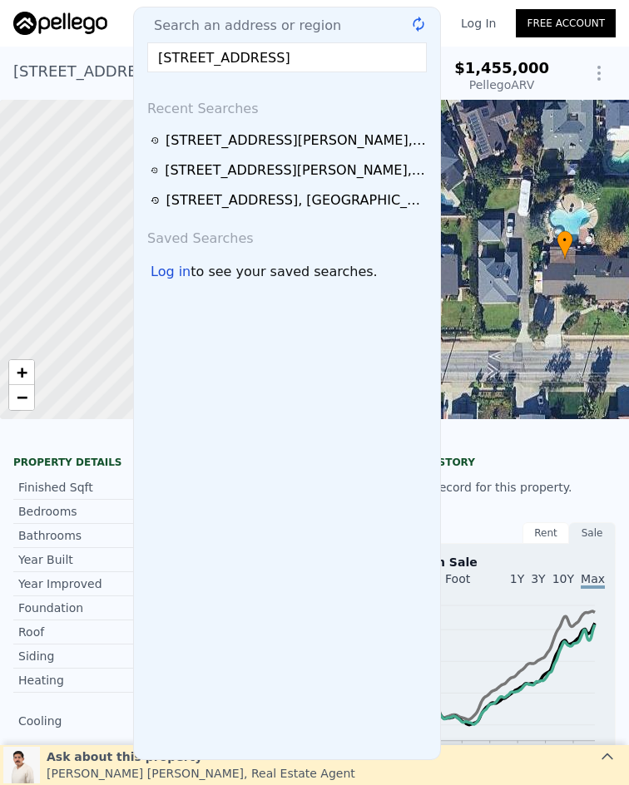
scroll to position [0, 1]
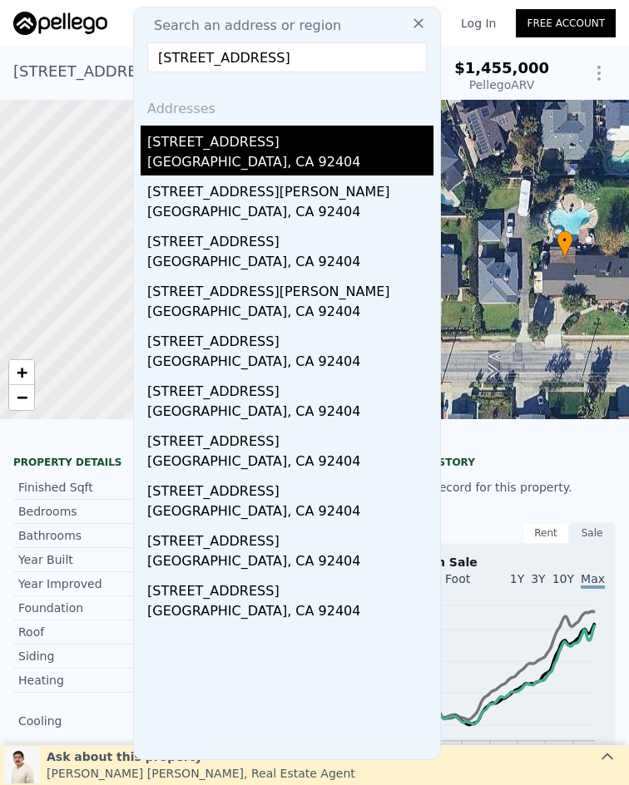
type input "[STREET_ADDRESS]"
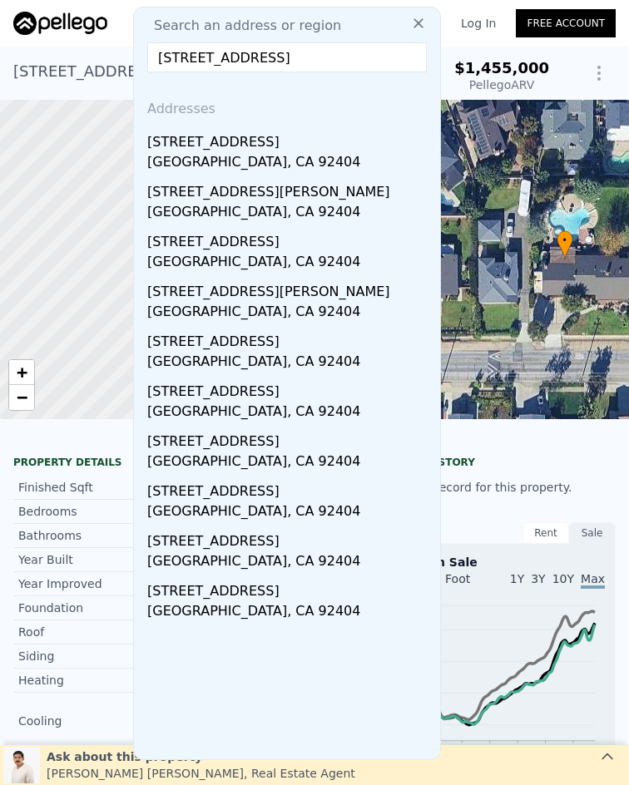
click at [259, 147] on div "[STREET_ADDRESS]" at bounding box center [290, 139] width 286 height 27
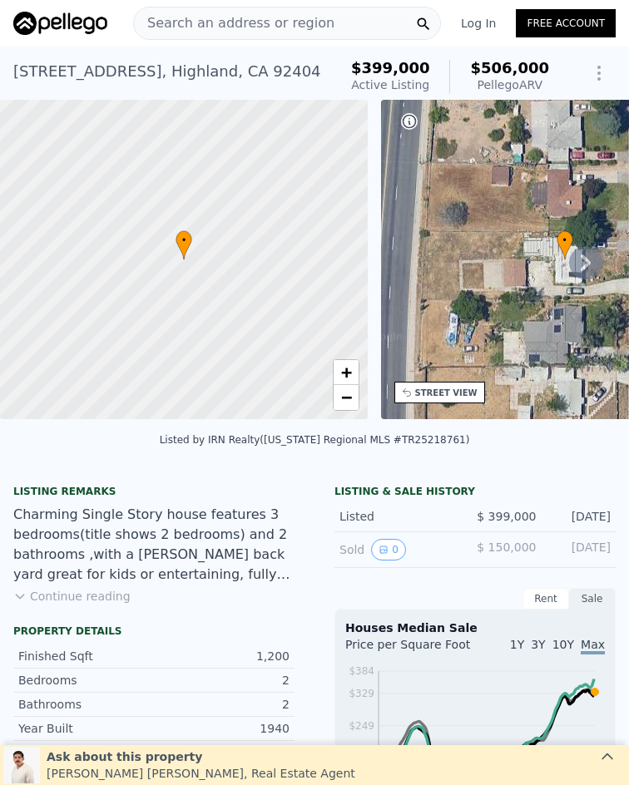
click at [234, 22] on span "Search an address or region" at bounding box center [234, 23] width 200 height 20
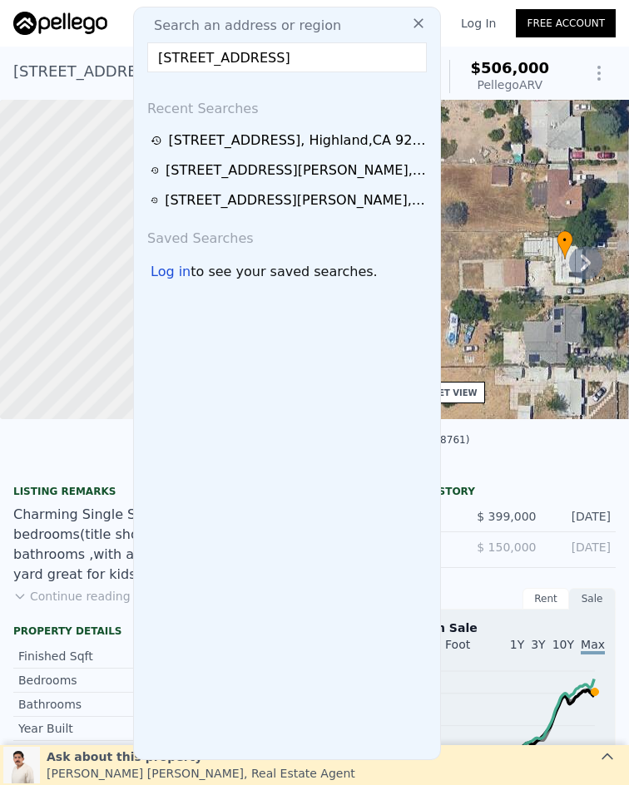
scroll to position [0, 2]
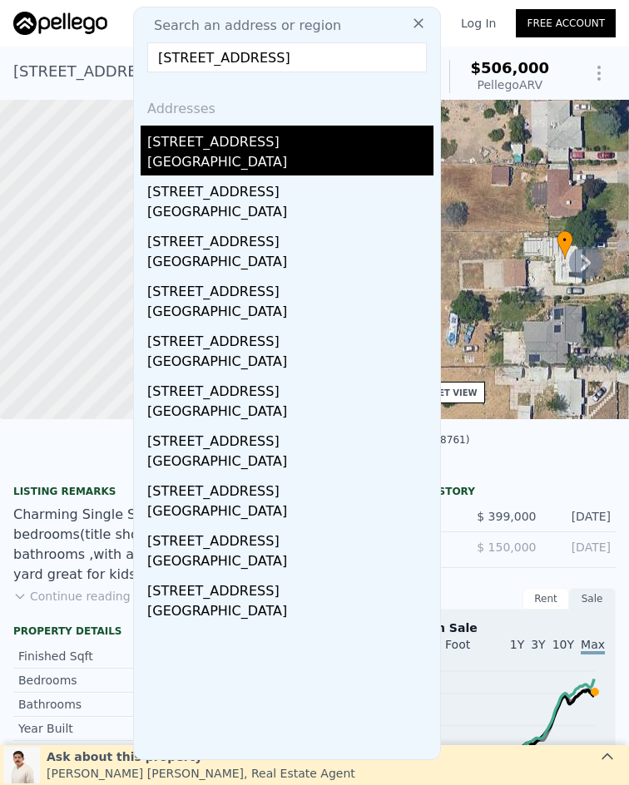
type input "[STREET_ADDRESS]"
click at [272, 146] on div "[STREET_ADDRESS]" at bounding box center [290, 139] width 286 height 27
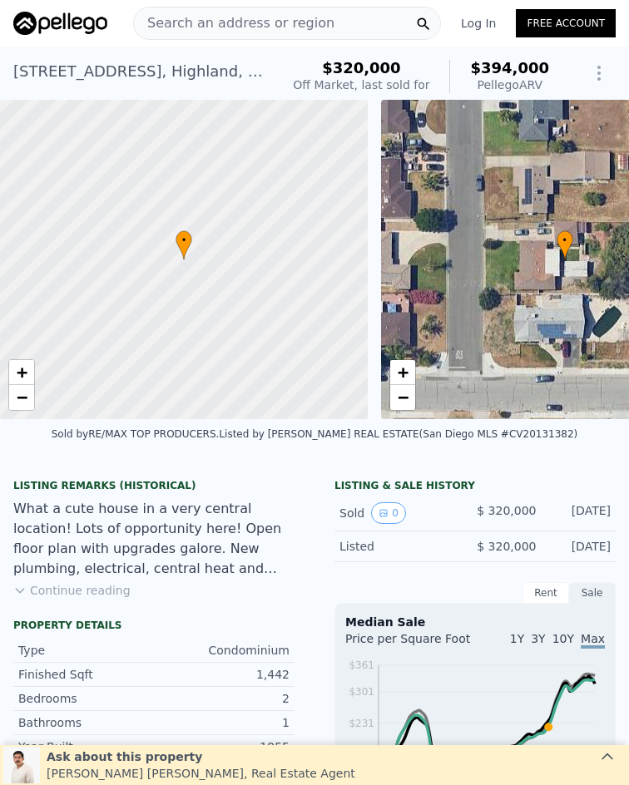
click at [282, 22] on span "Search an address or region" at bounding box center [234, 23] width 200 height 20
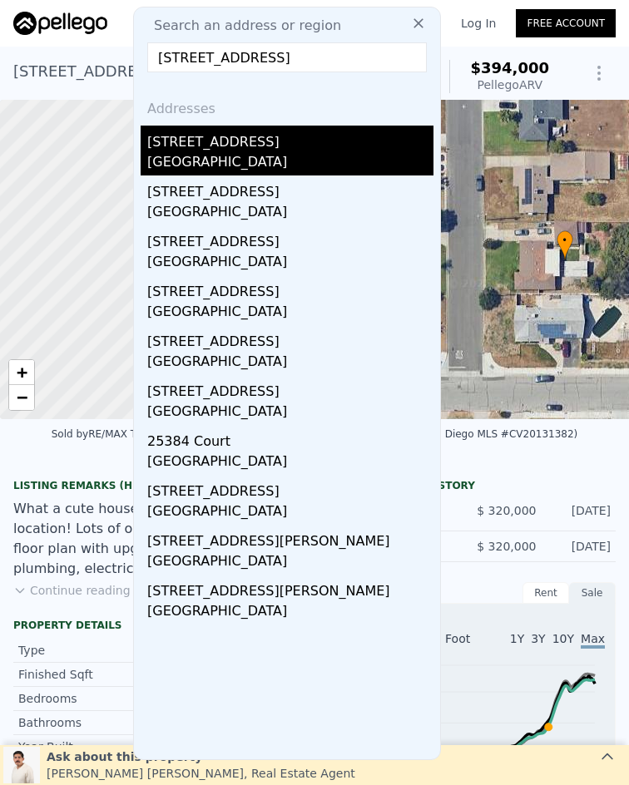
type input "[STREET_ADDRESS]"
click at [303, 165] on div "[GEOGRAPHIC_DATA]" at bounding box center [290, 163] width 286 height 23
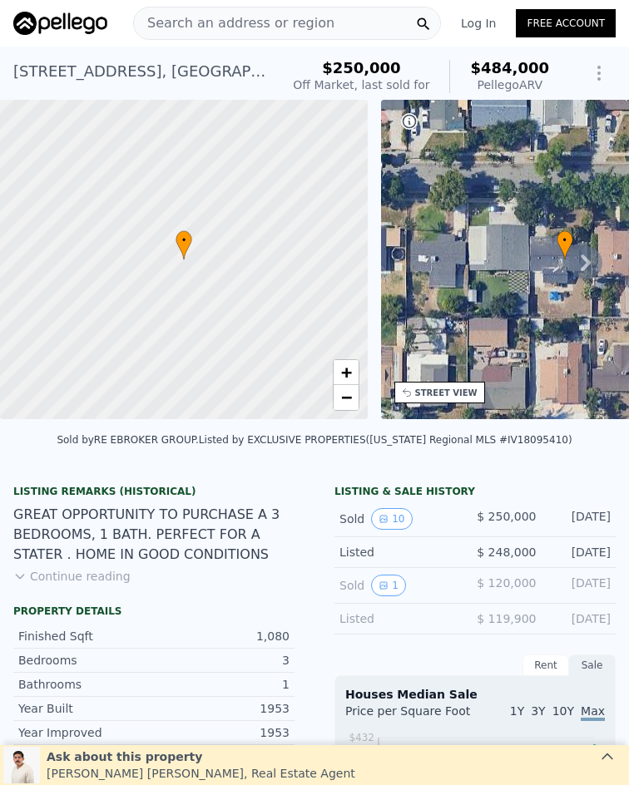
click at [302, 17] on span "Search an address or region" at bounding box center [234, 23] width 200 height 20
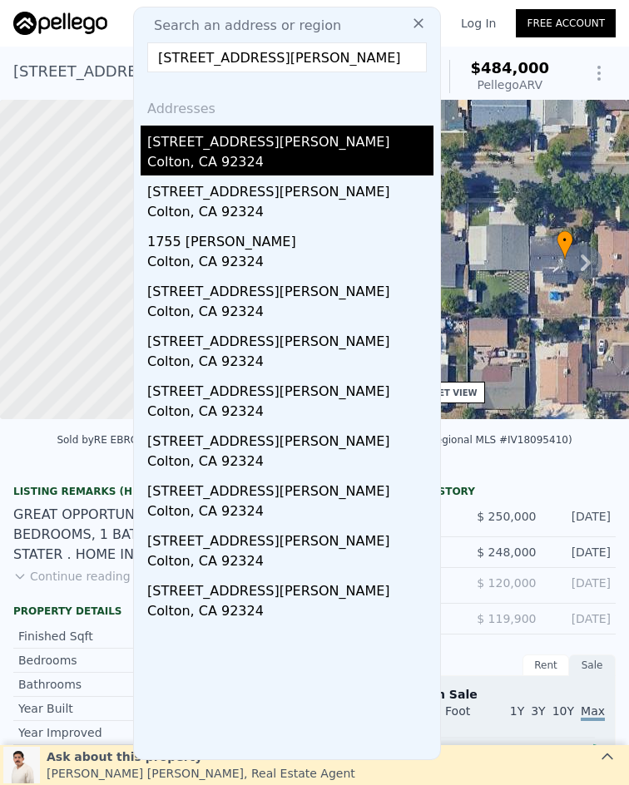
type input "[STREET_ADDRESS][PERSON_NAME]"
click at [321, 161] on div "Colton, CA 92324" at bounding box center [290, 163] width 286 height 23
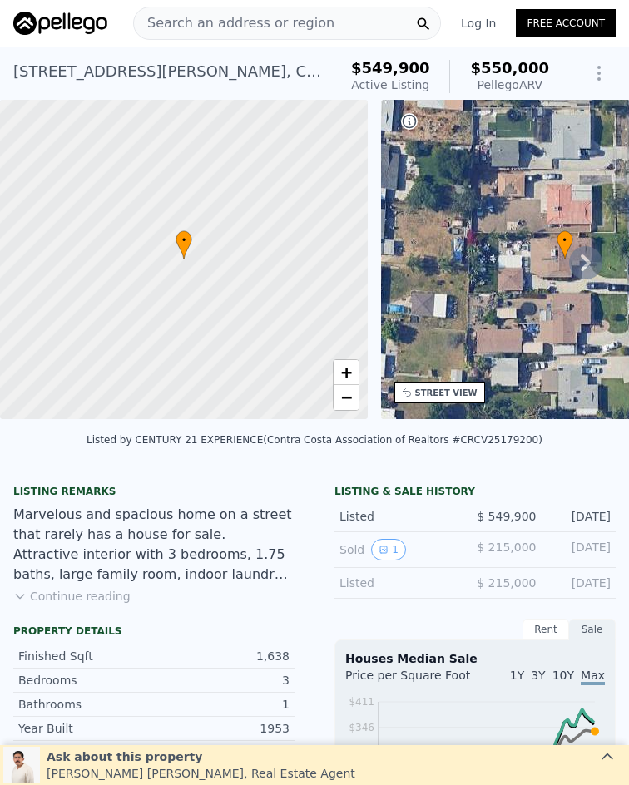
click at [230, 25] on span "Search an address or region" at bounding box center [234, 23] width 200 height 20
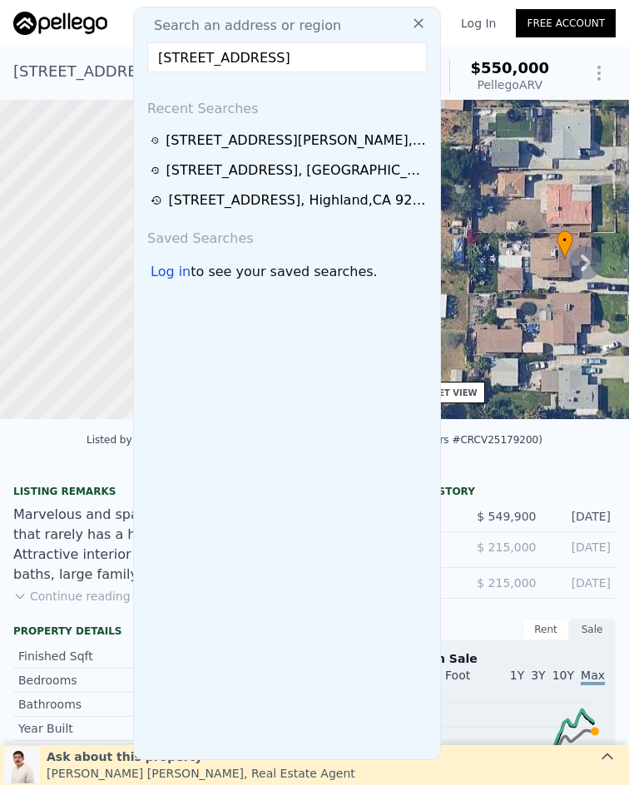
scroll to position [0, 13]
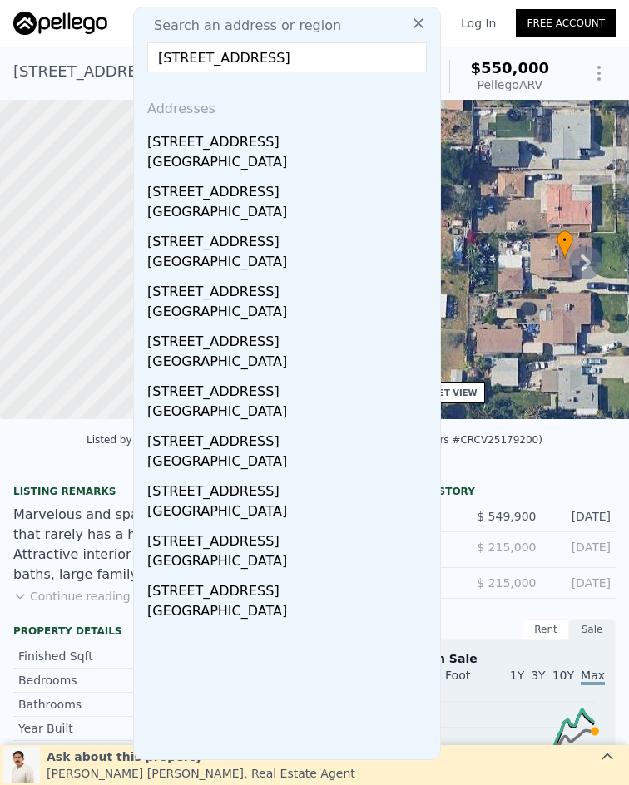
type input "[STREET_ADDRESS]"
click at [230, 26] on span "Search an address or region" at bounding box center [241, 26] width 200 height 20
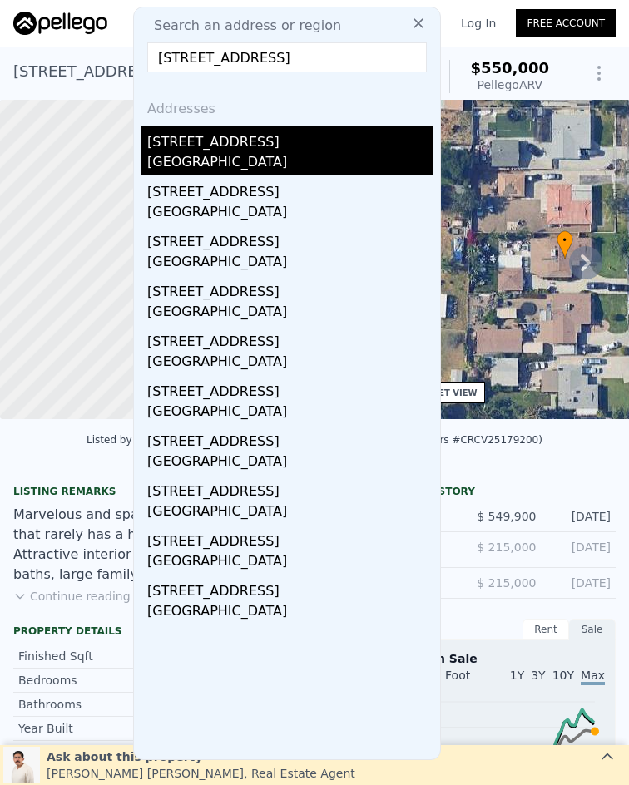
click at [269, 165] on div "[GEOGRAPHIC_DATA]" at bounding box center [290, 163] width 286 height 23
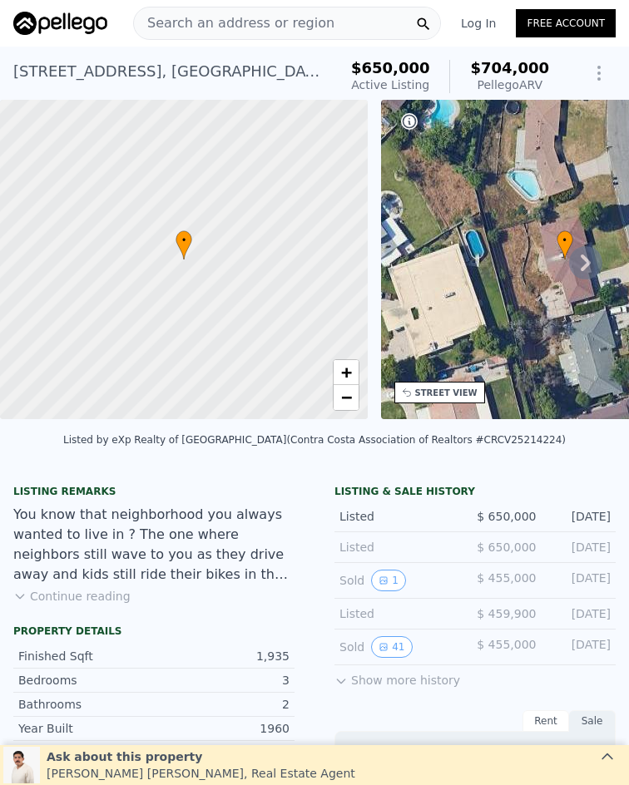
click at [269, 17] on span "Search an address or region" at bounding box center [234, 23] width 200 height 20
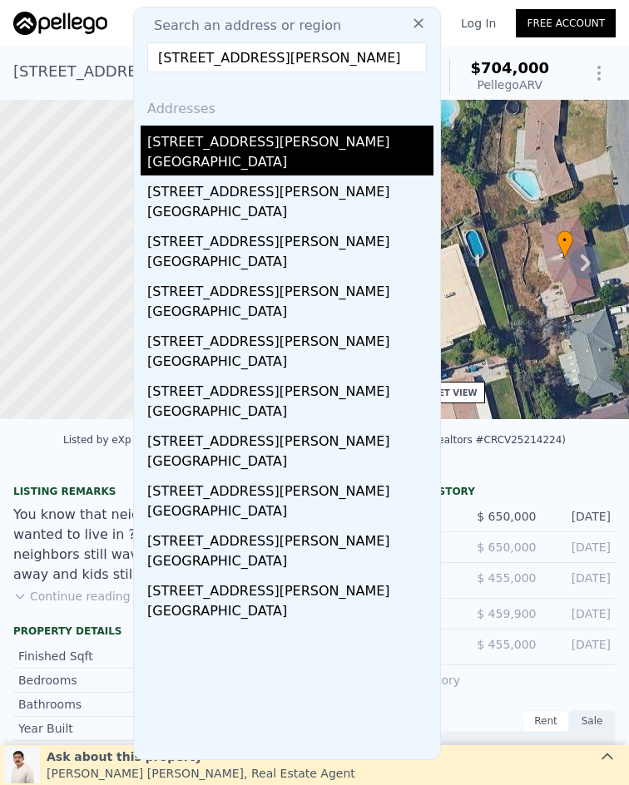
type input "[STREET_ADDRESS][PERSON_NAME]"
click at [278, 139] on div "[STREET_ADDRESS][PERSON_NAME]" at bounding box center [290, 139] width 286 height 27
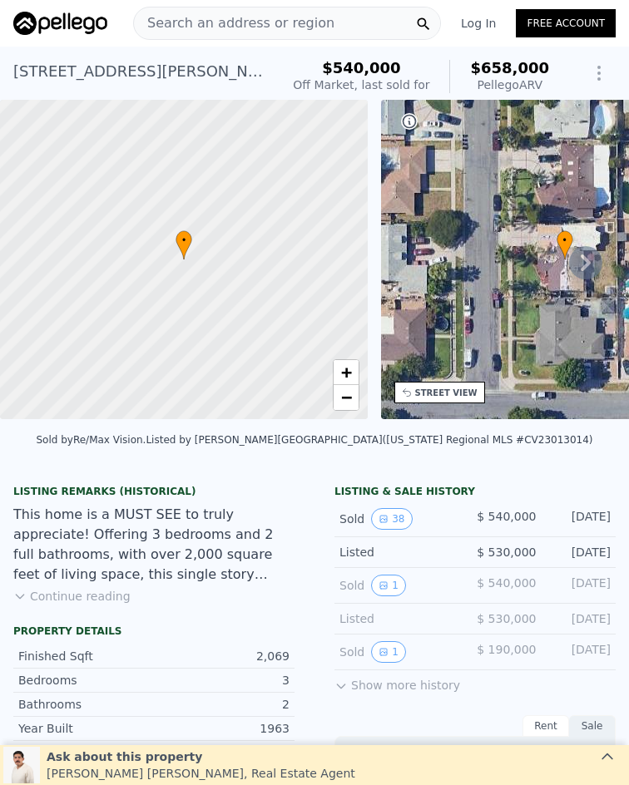
click at [279, 16] on span "Search an address or region" at bounding box center [234, 23] width 200 height 20
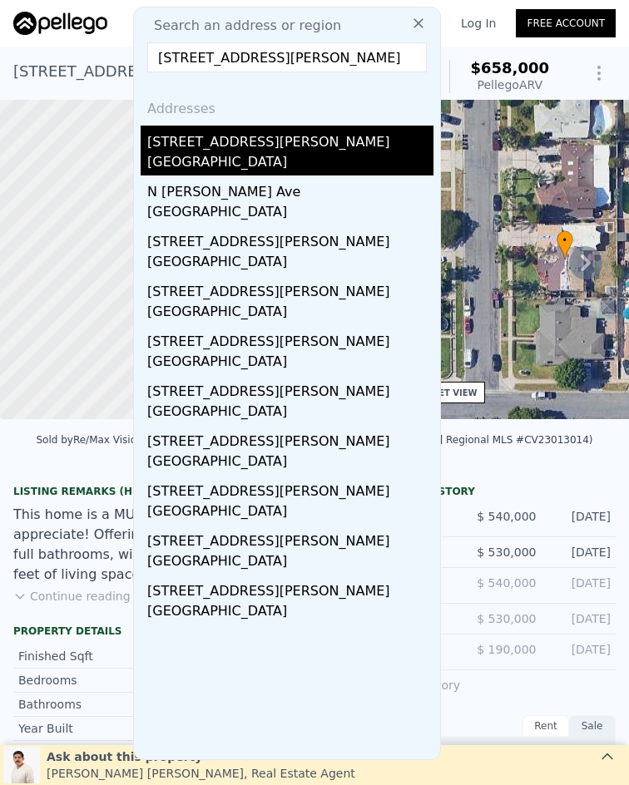
type input "[STREET_ADDRESS][PERSON_NAME]"
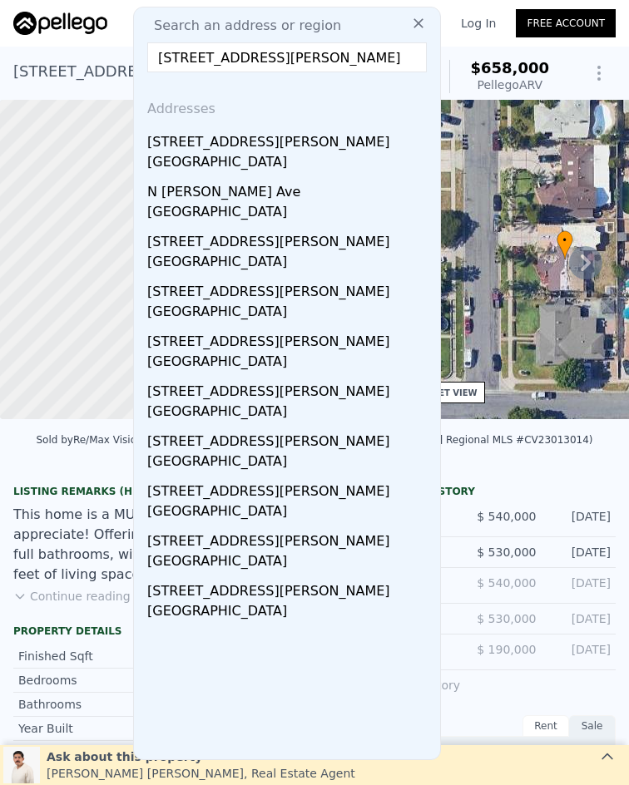
click at [264, 147] on div "[STREET_ADDRESS][PERSON_NAME]" at bounding box center [290, 139] width 286 height 27
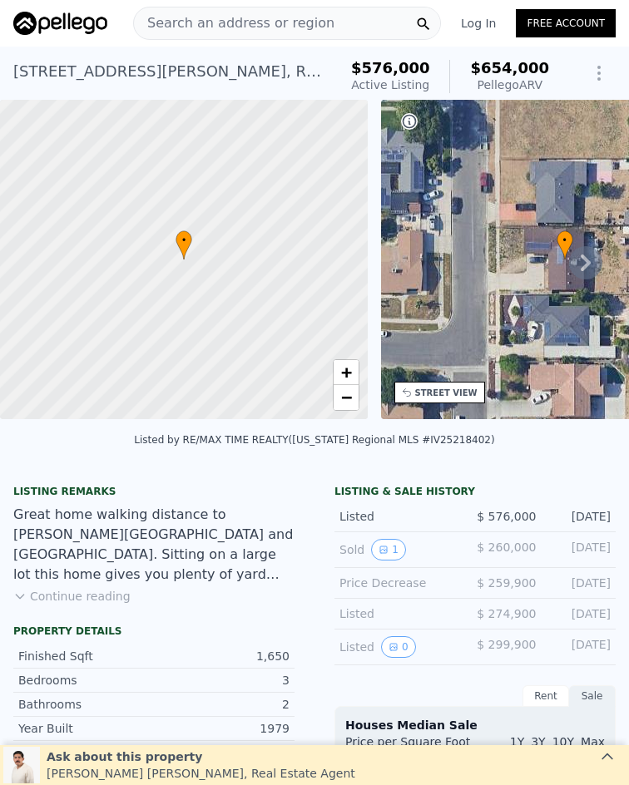
click at [292, 23] on span "Search an address or region" at bounding box center [234, 23] width 200 height 20
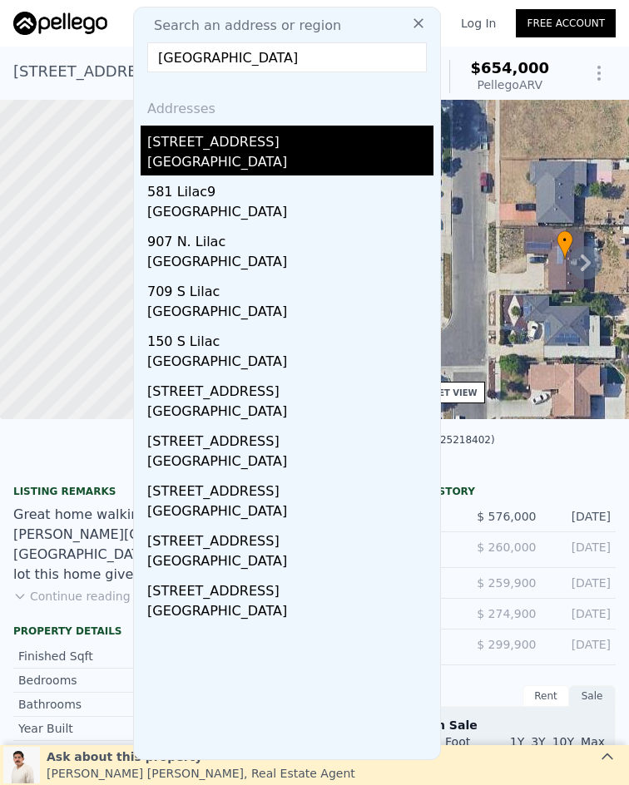
type input "[GEOGRAPHIC_DATA]"
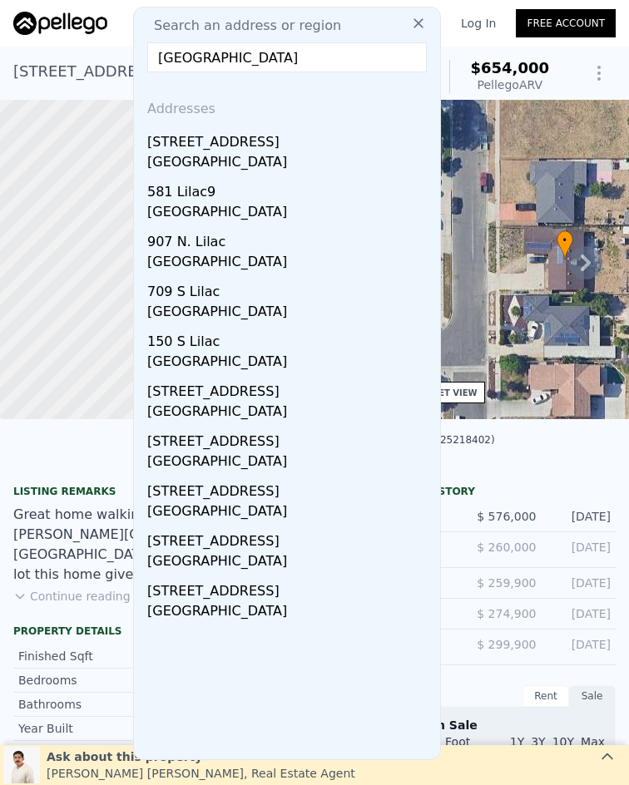
click at [270, 156] on div "[GEOGRAPHIC_DATA]" at bounding box center [290, 163] width 286 height 23
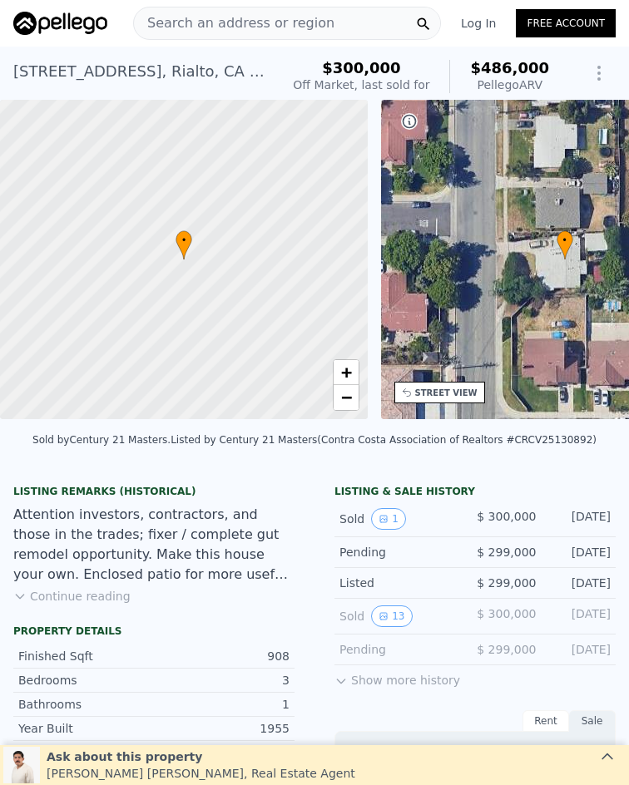
click at [266, 24] on span "Search an address or region" at bounding box center [234, 23] width 200 height 20
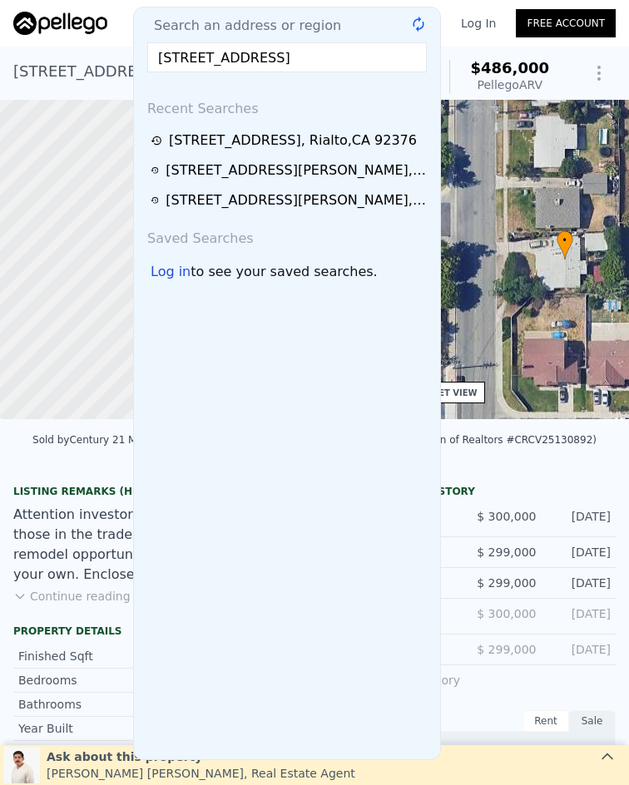
scroll to position [0, 39]
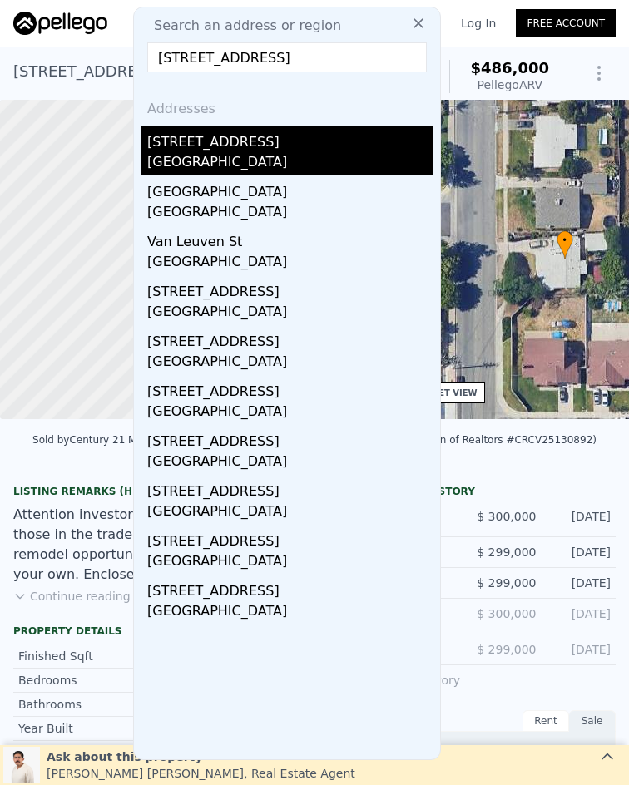
type input "[STREET_ADDRESS]"
click at [279, 140] on div "[STREET_ADDRESS]" at bounding box center [290, 139] width 286 height 27
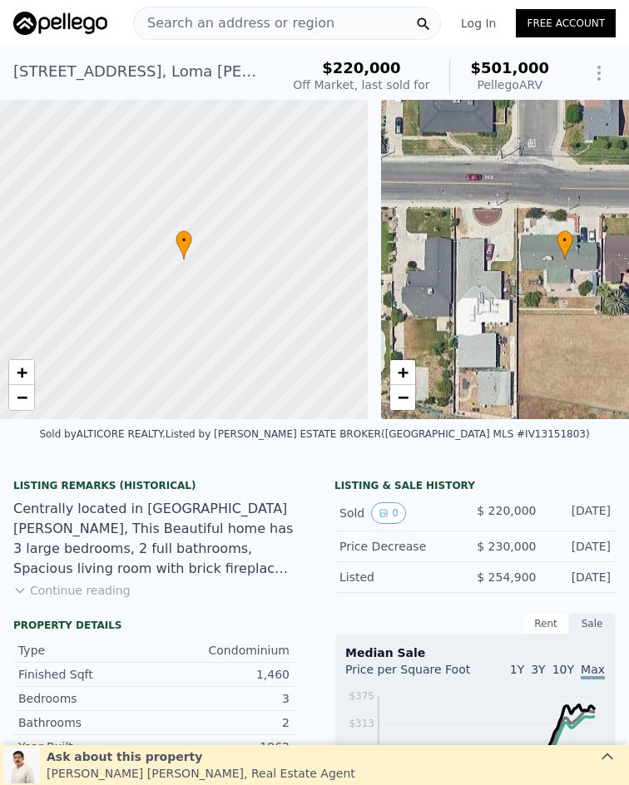
click at [309, 23] on span "Search an address or region" at bounding box center [234, 23] width 200 height 20
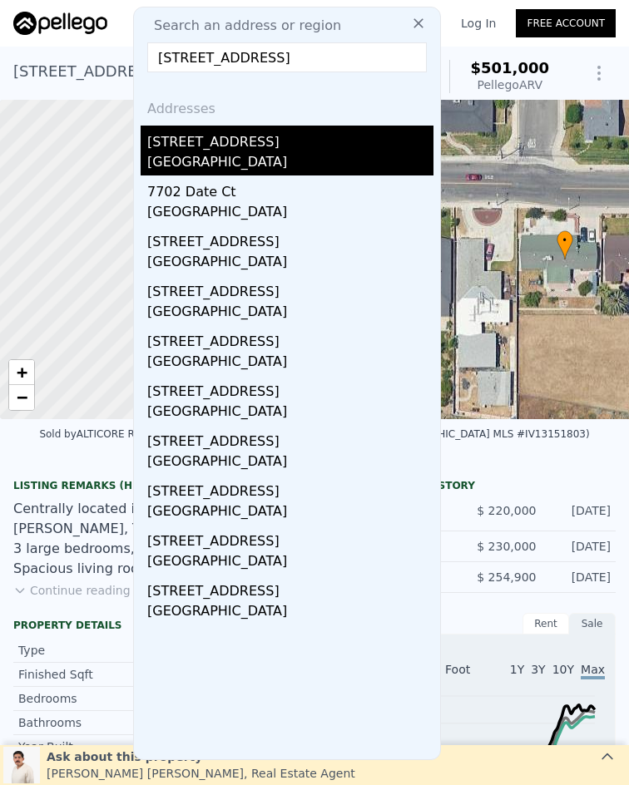
type input "[STREET_ADDRESS]"
click at [278, 153] on div "[GEOGRAPHIC_DATA]" at bounding box center [290, 163] width 286 height 23
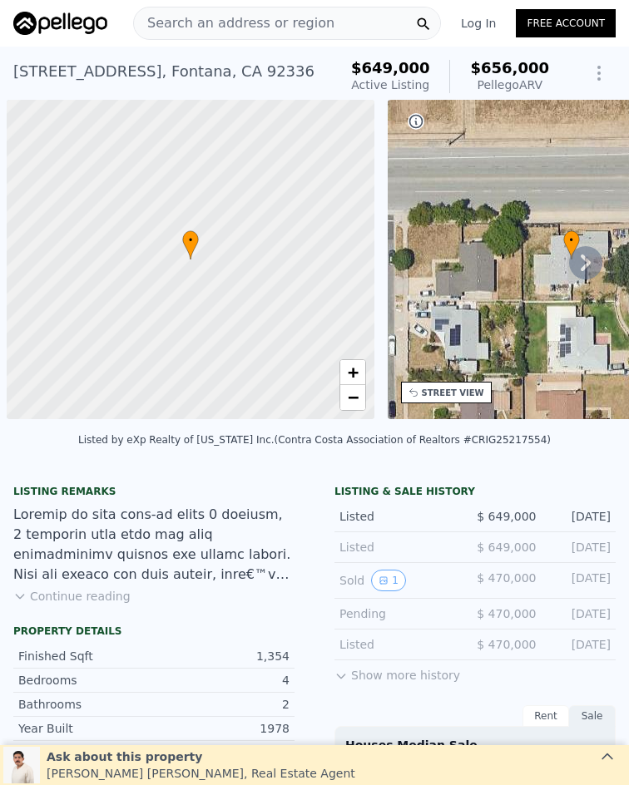
scroll to position [0, 7]
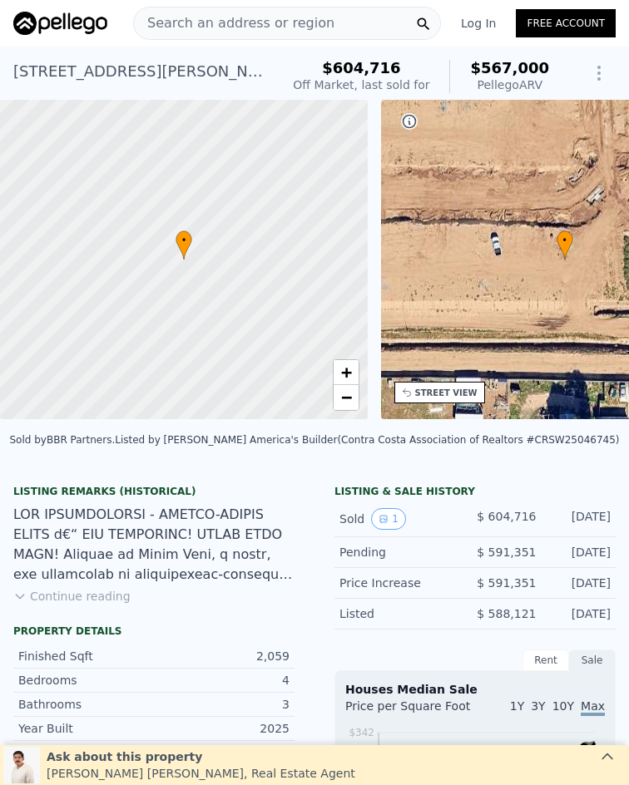
click at [300, 25] on span "Search an address or region" at bounding box center [234, 23] width 200 height 20
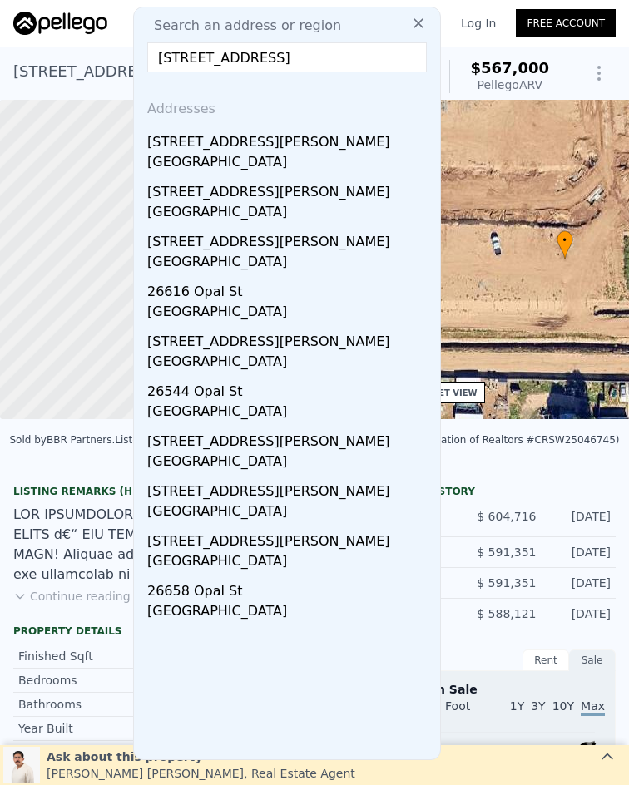
scroll to position [0, 0]
click at [249, 57] on input "[STREET_ADDRESS]" at bounding box center [286, 57] width 279 height 30
paste input "[STREET_ADDRESS]"
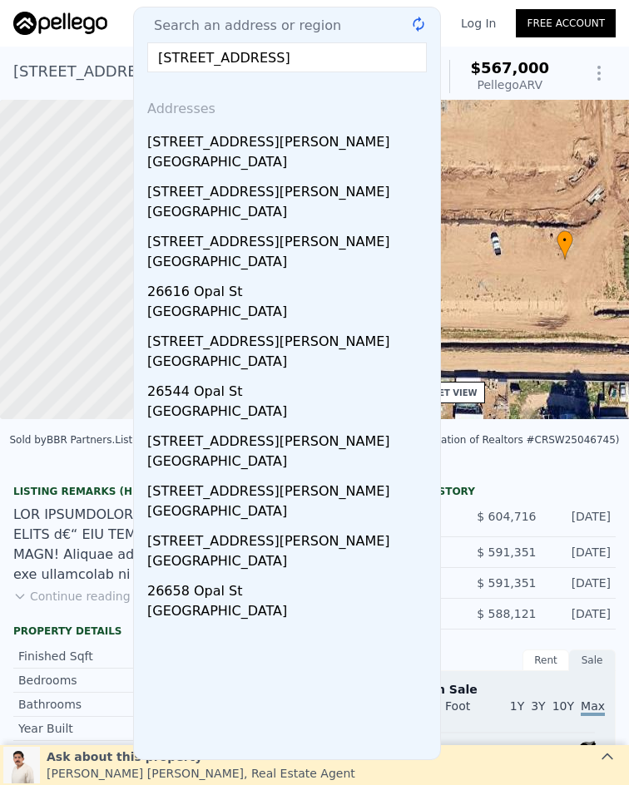
scroll to position [0, 17]
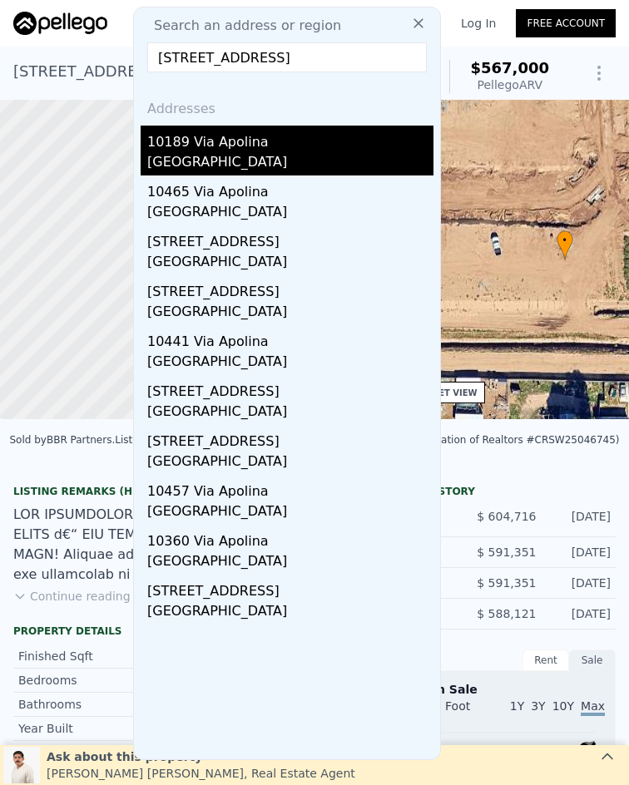
type input "10189 Via Apolina, Moreno Valley, CA 92557"
click at [298, 146] on div "10189 Via Apolina" at bounding box center [290, 139] width 286 height 27
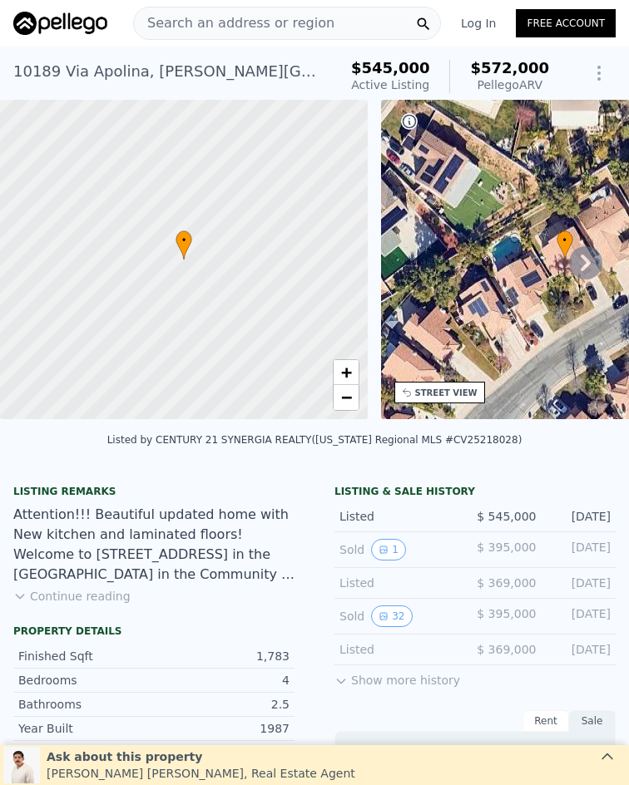
click at [279, 19] on span "Search an address or region" at bounding box center [234, 23] width 200 height 20
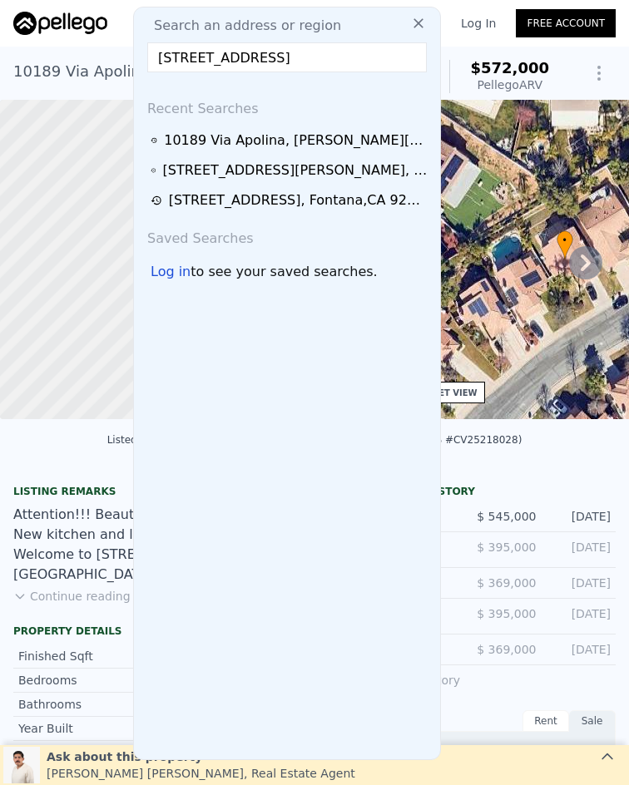
scroll to position [0, 44]
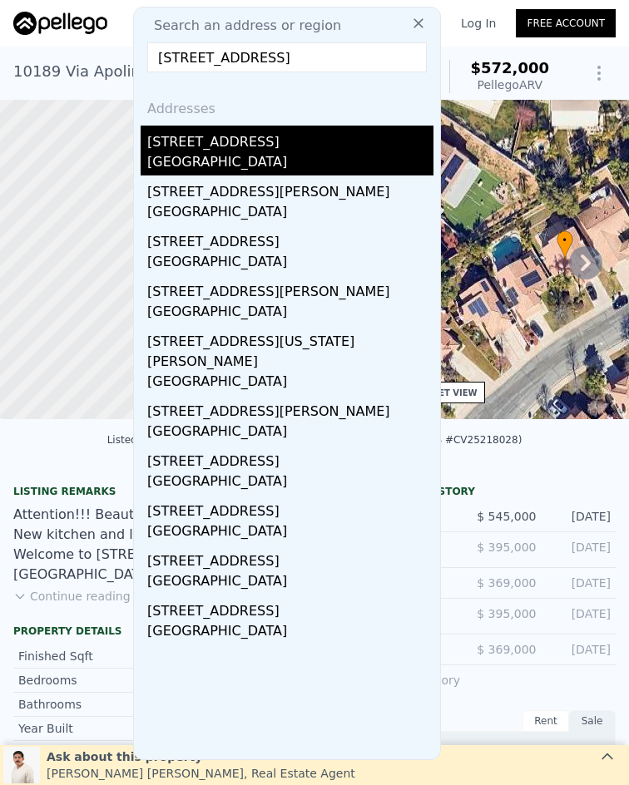
type input "24297 Sun Valley Road, Moreno Valley, CA 92553"
click at [286, 146] on div "24297 Sun Valley Rd" at bounding box center [290, 139] width 286 height 27
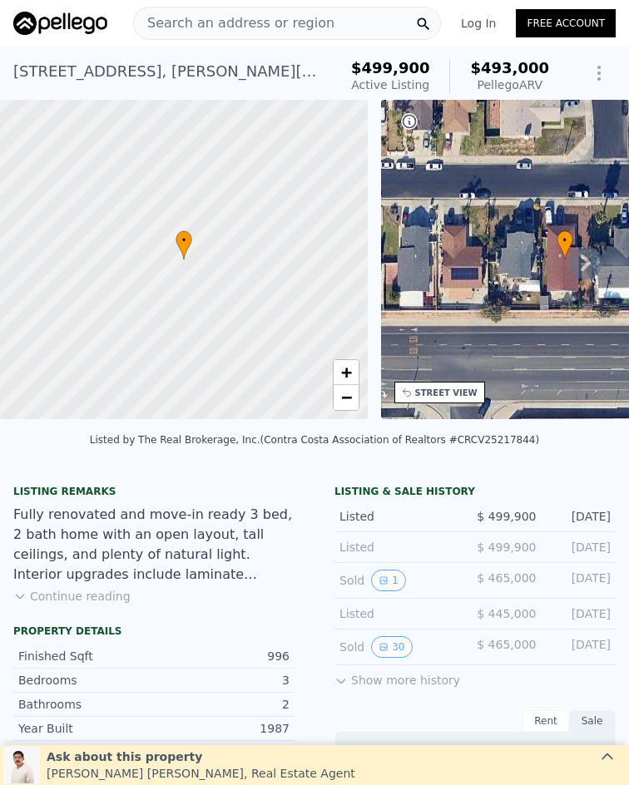
click at [253, 30] on span "Search an address or region" at bounding box center [234, 23] width 200 height 20
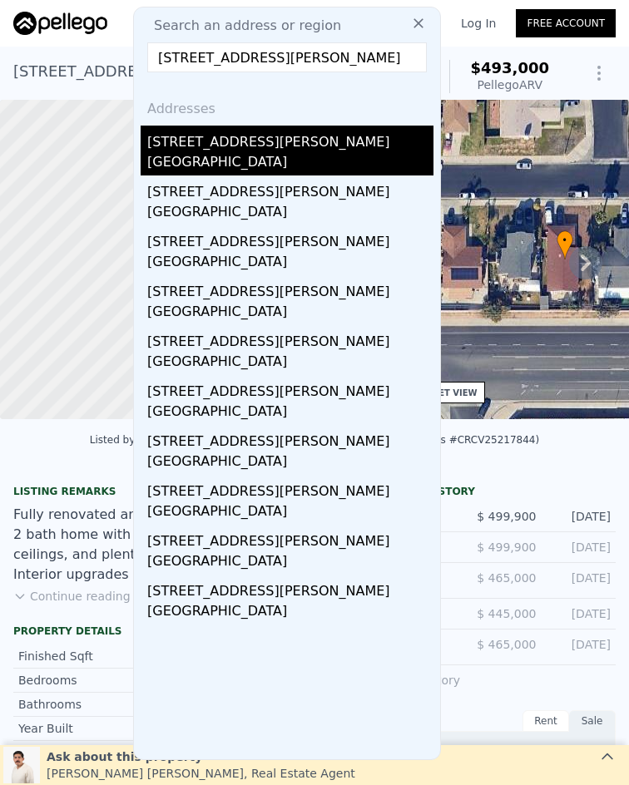
type input "4557 Linwood pl, Riverside, CA 92506"
click at [280, 151] on div "4557 Linwood Pl" at bounding box center [290, 139] width 286 height 27
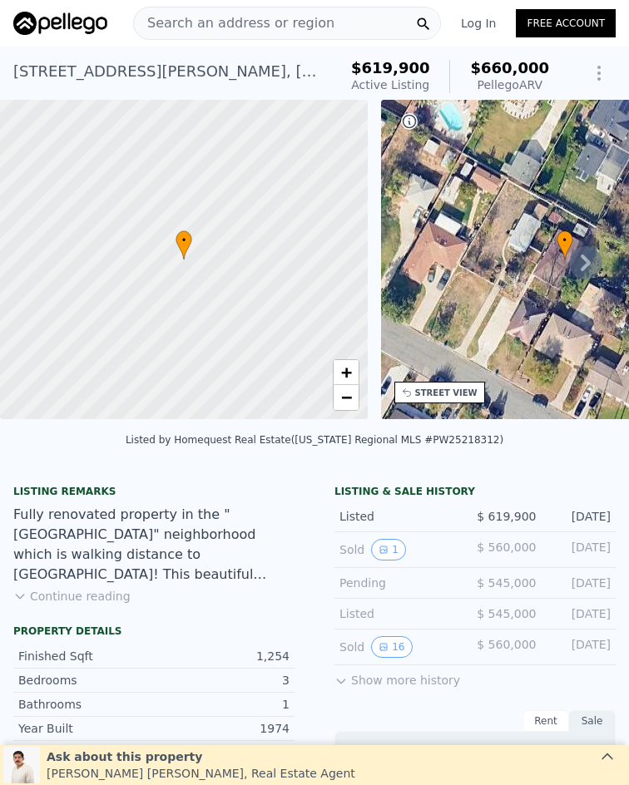
click at [238, 23] on span "Search an address or region" at bounding box center [234, 23] width 200 height 20
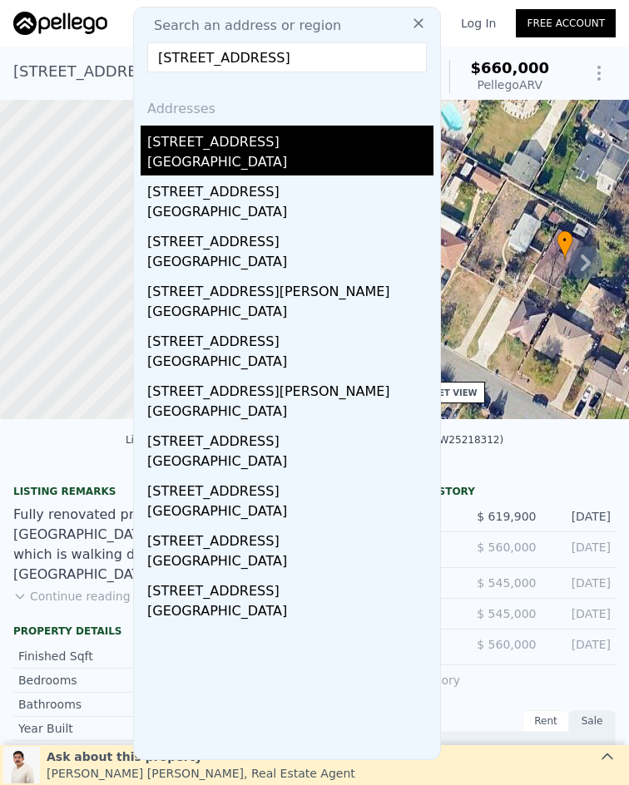
type input "7851 Willow Avenue, Riverside, CA 92504"
click at [253, 153] on div "Riverside, CA 92504" at bounding box center [290, 163] width 286 height 23
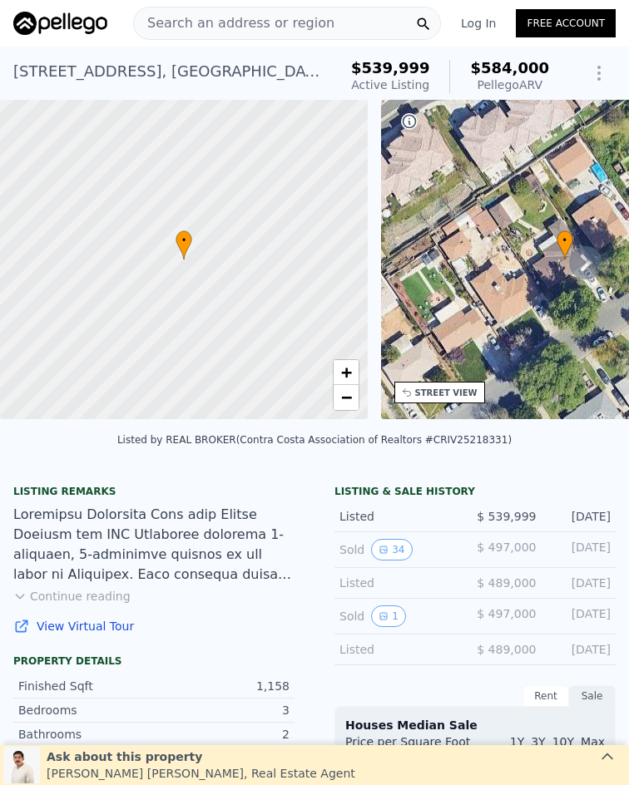
click at [336, 26] on div "Search an address or region" at bounding box center [287, 23] width 308 height 33
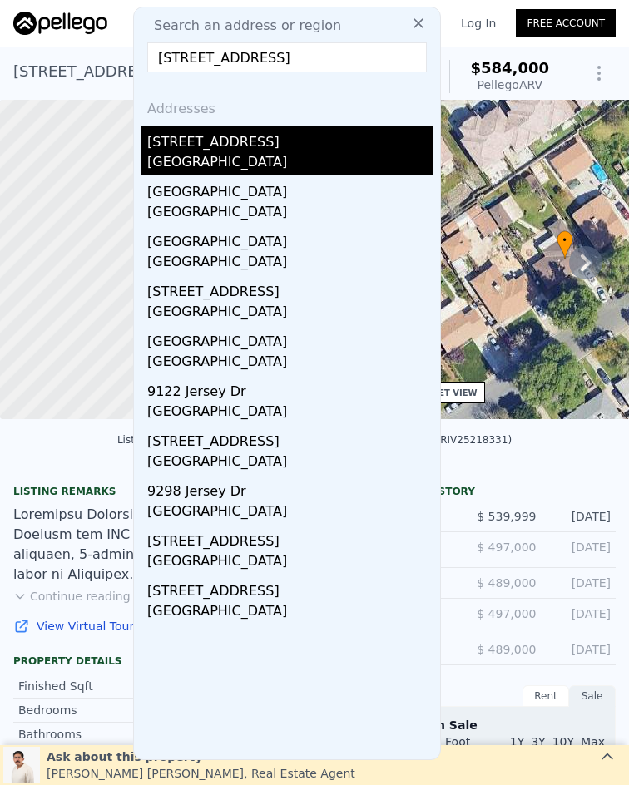
type input "9152 Jersey Drive, Riverside, CA 92503"
click at [274, 151] on div "9152 Jersey Dr Riverside, CA 92503" at bounding box center [290, 151] width 286 height 50
